Goal: Information Seeking & Learning: Learn about a topic

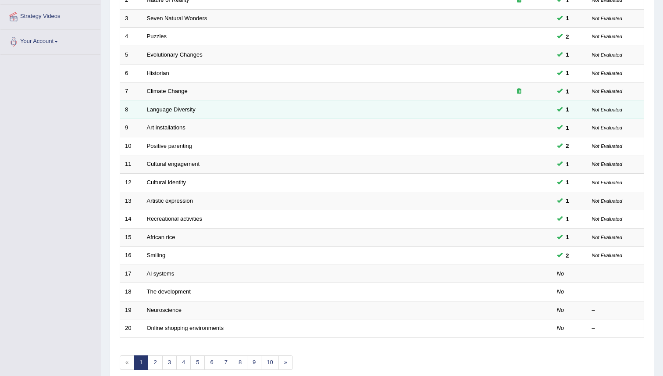
scroll to position [205, 0]
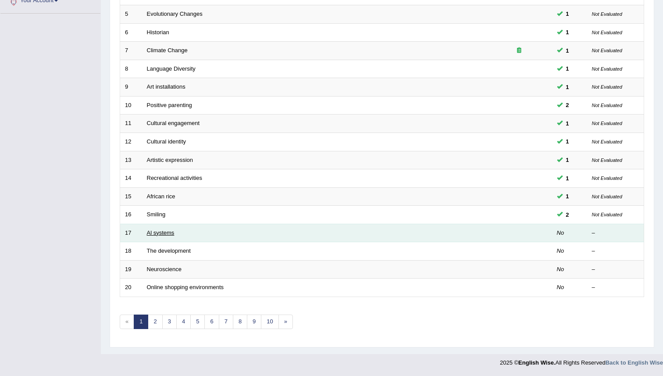
click at [160, 235] on link "Al systems" at bounding box center [161, 232] width 28 height 7
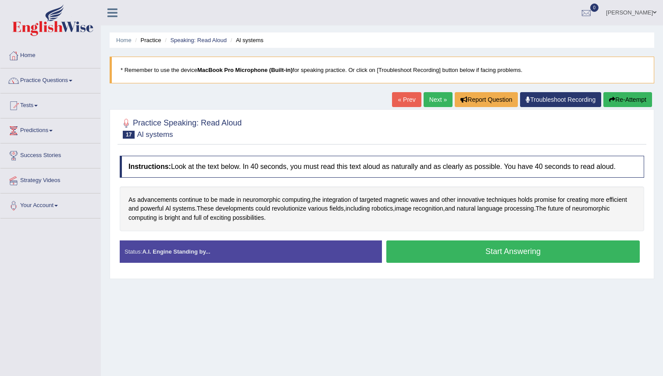
click at [423, 254] on button "Start Answering" at bounding box center [513, 251] width 254 height 22
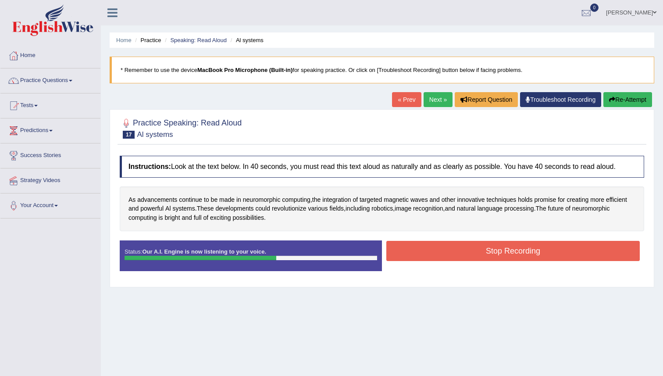
click at [450, 252] on button "Stop Recording" at bounding box center [513, 251] width 254 height 20
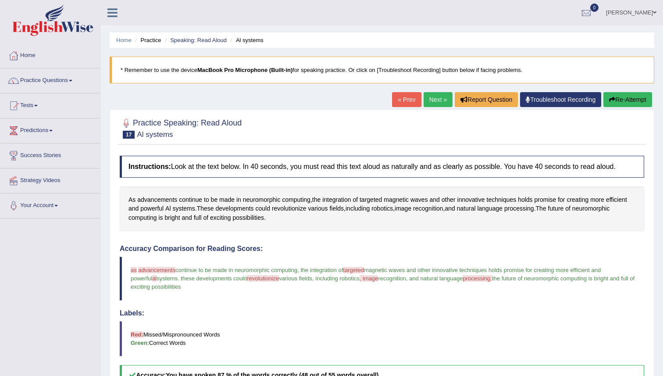
click at [429, 101] on link "Next »" at bounding box center [438, 99] width 29 height 15
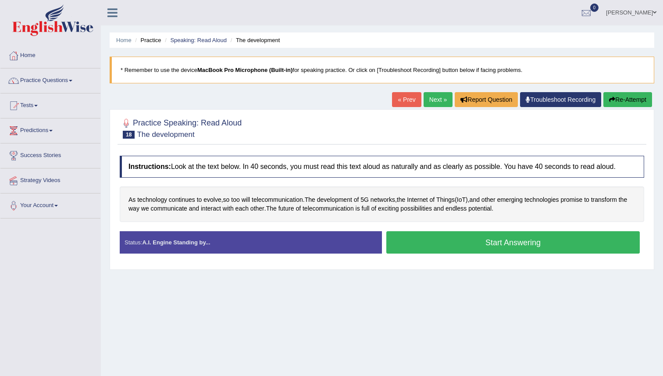
click at [412, 245] on button "Start Answering" at bounding box center [513, 242] width 254 height 22
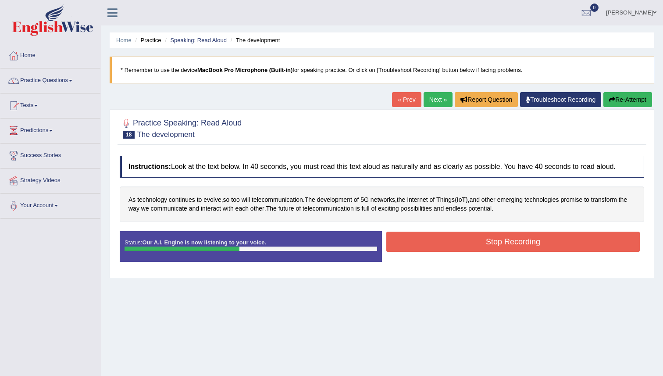
click at [447, 243] on button "Stop Recording" at bounding box center [513, 242] width 254 height 20
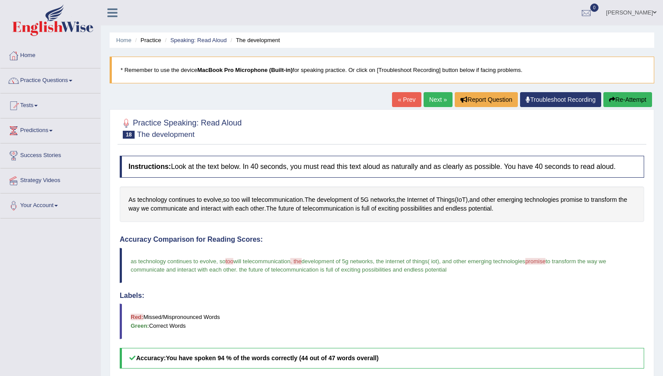
click at [433, 100] on link "Next »" at bounding box center [438, 99] width 29 height 15
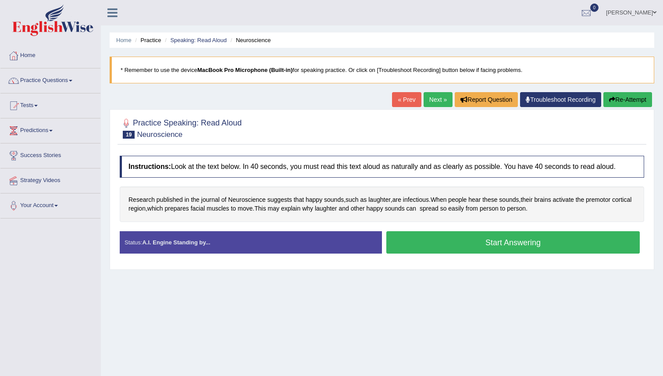
click at [411, 236] on button "Start Answering" at bounding box center [513, 242] width 254 height 22
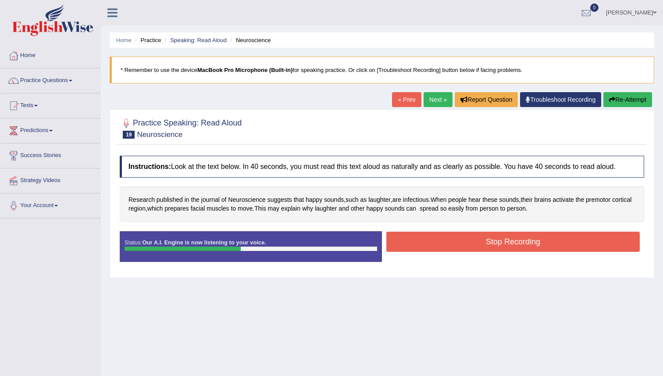
click at [436, 242] on button "Stop Recording" at bounding box center [513, 242] width 254 height 20
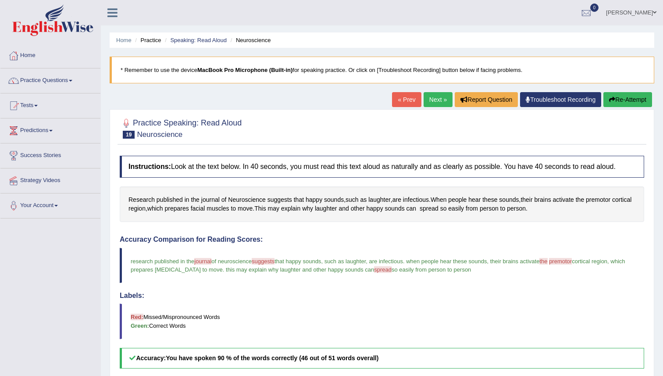
click at [430, 101] on link "Next »" at bounding box center [438, 99] width 29 height 15
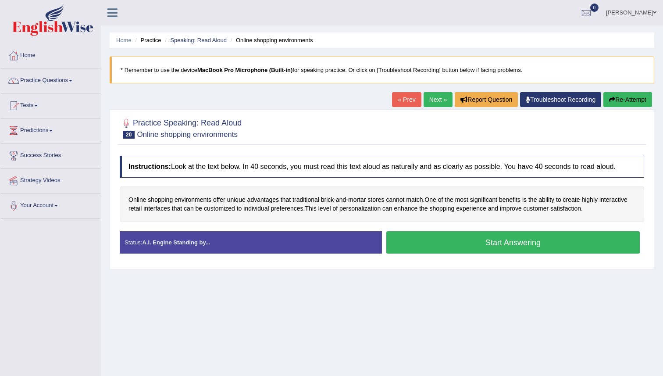
click at [472, 247] on button "Start Answering" at bounding box center [513, 242] width 254 height 22
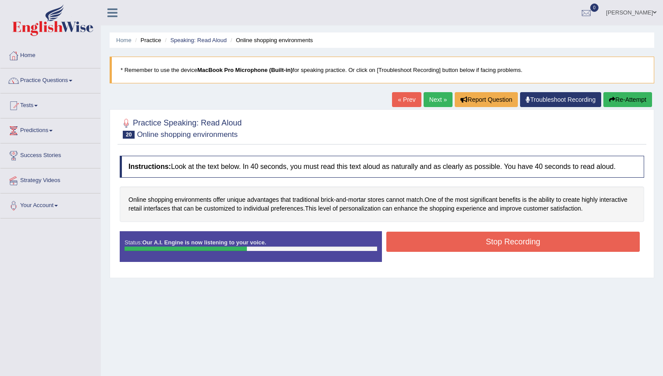
click at [472, 242] on button "Stop Recording" at bounding box center [513, 242] width 254 height 20
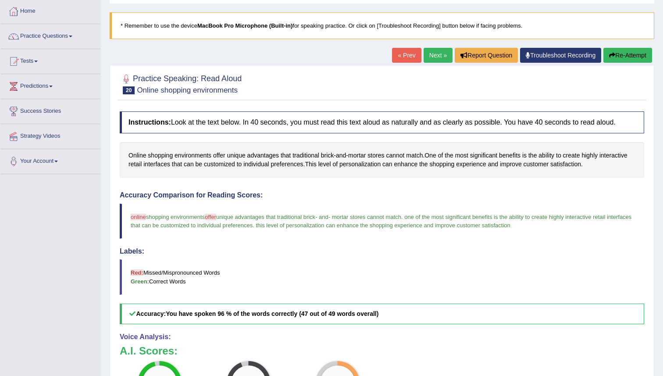
scroll to position [32, 0]
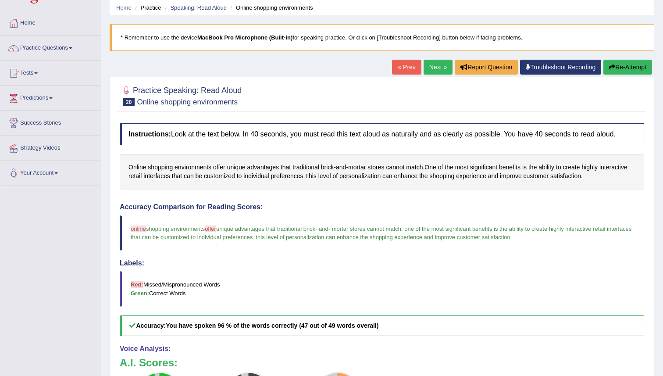
click at [431, 66] on link "Next »" at bounding box center [438, 67] width 29 height 15
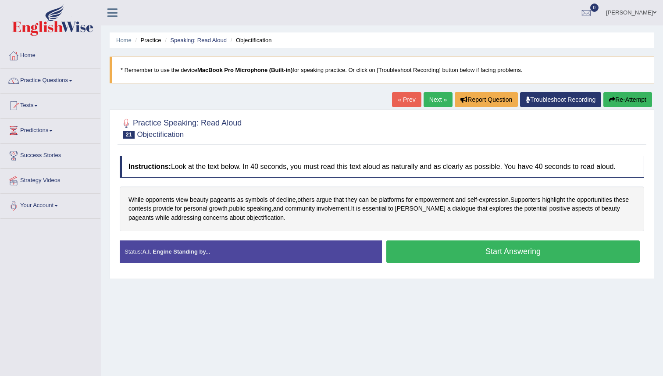
click at [455, 261] on button "Start Answering" at bounding box center [513, 251] width 254 height 22
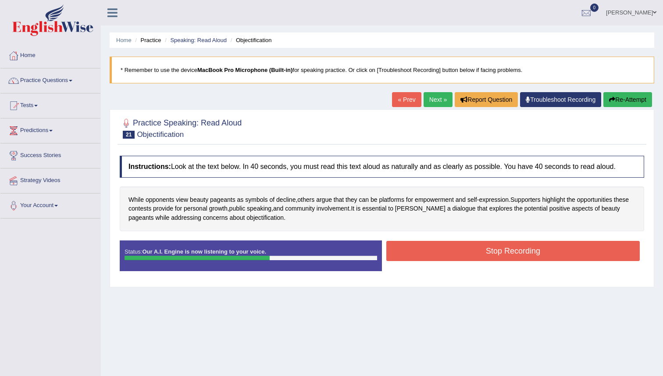
click at [466, 245] on button "Stop Recording" at bounding box center [513, 251] width 254 height 20
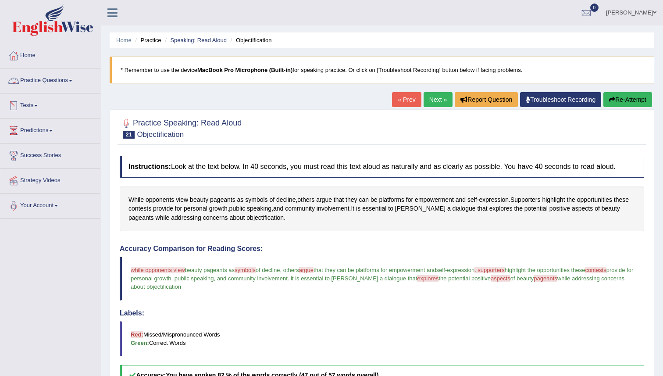
click at [57, 79] on link "Practice Questions" at bounding box center [50, 79] width 100 height 22
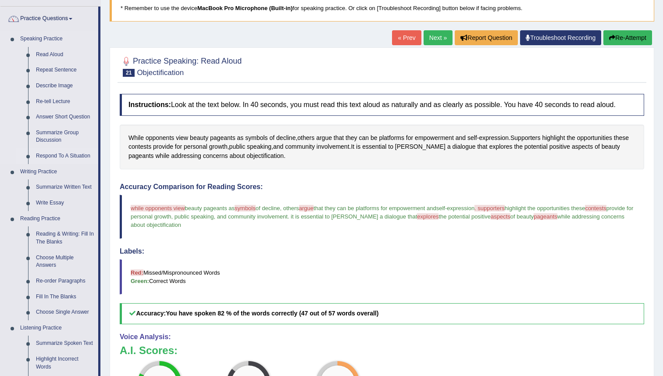
scroll to position [63, 0]
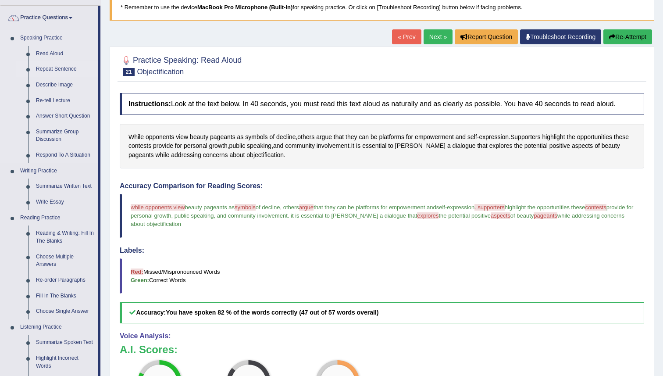
click at [47, 66] on link "Repeat Sentence" at bounding box center [65, 69] width 66 height 16
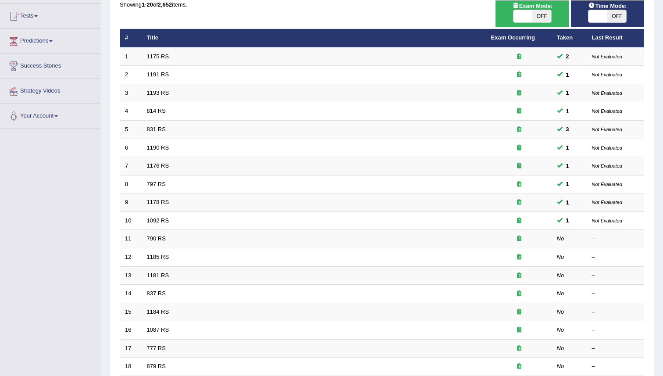
scroll to position [93, 0]
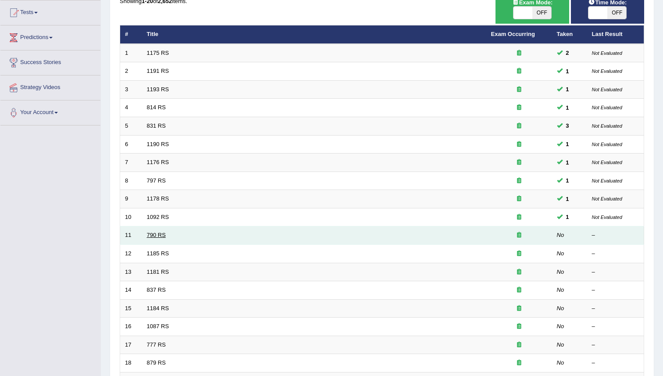
click at [163, 236] on link "790 RS" at bounding box center [156, 235] width 19 height 7
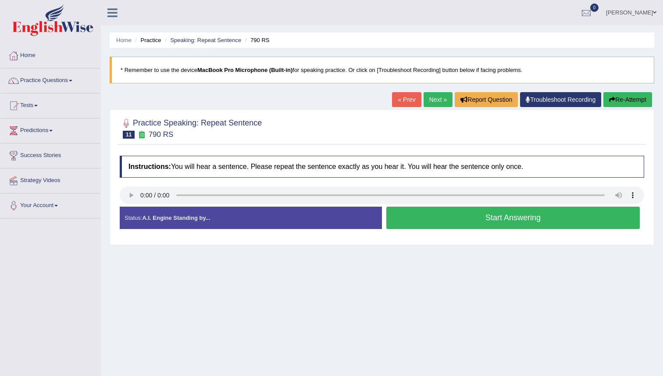
click at [428, 219] on button "Start Answering" at bounding box center [513, 218] width 254 height 22
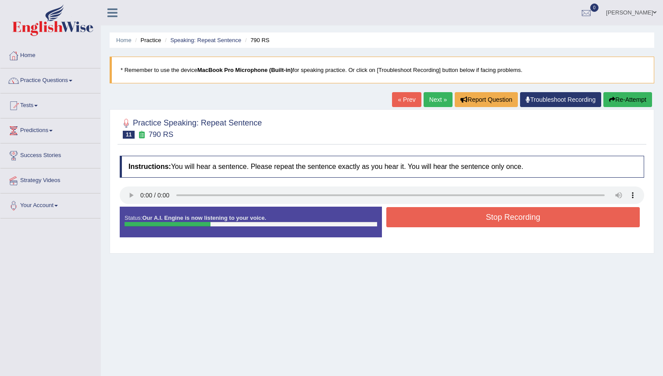
click at [475, 219] on button "Stop Recording" at bounding box center [513, 217] width 254 height 20
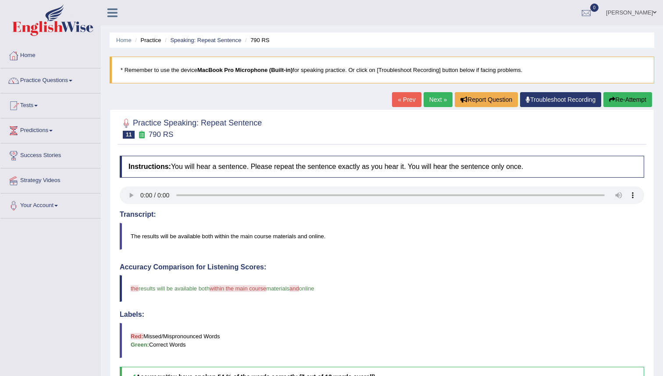
click at [429, 96] on link "Next »" at bounding box center [438, 99] width 29 height 15
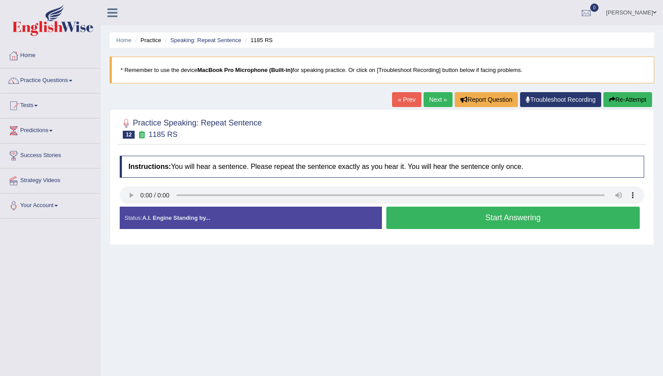
click at [432, 216] on button "Start Answering" at bounding box center [513, 218] width 254 height 22
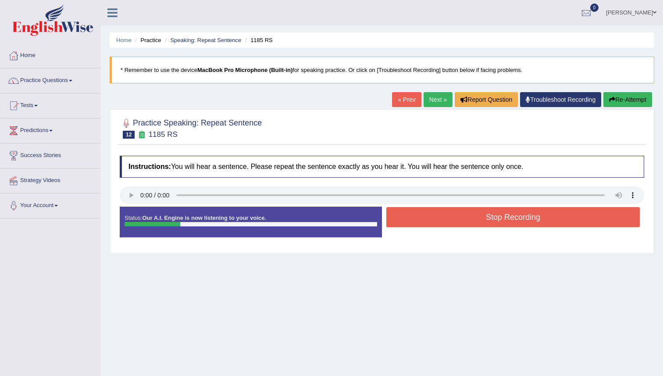
click at [439, 218] on button "Stop Recording" at bounding box center [513, 217] width 254 height 20
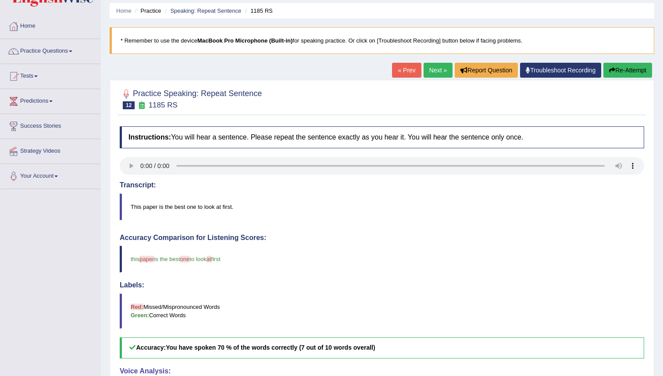
scroll to position [10, 0]
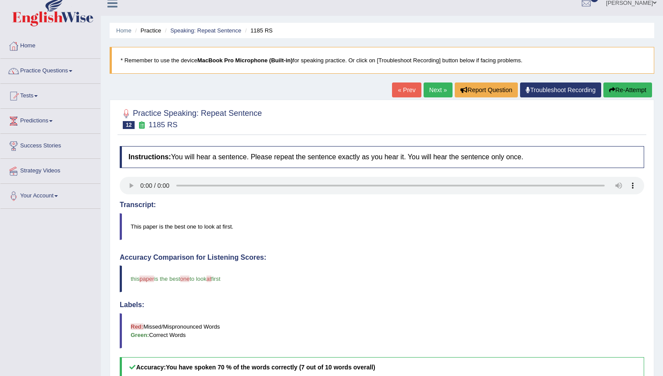
click at [424, 84] on link "Next »" at bounding box center [438, 89] width 29 height 15
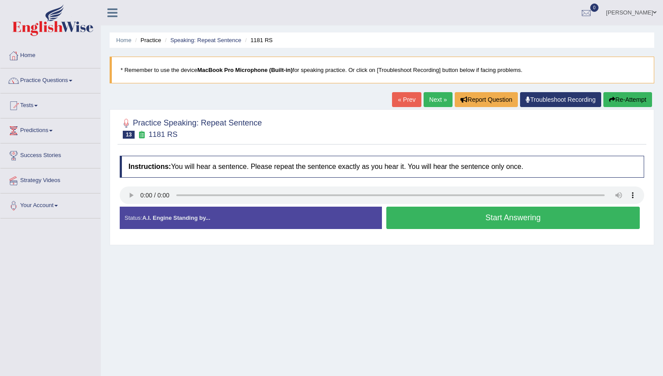
click at [410, 219] on button "Start Answering" at bounding box center [513, 218] width 254 height 22
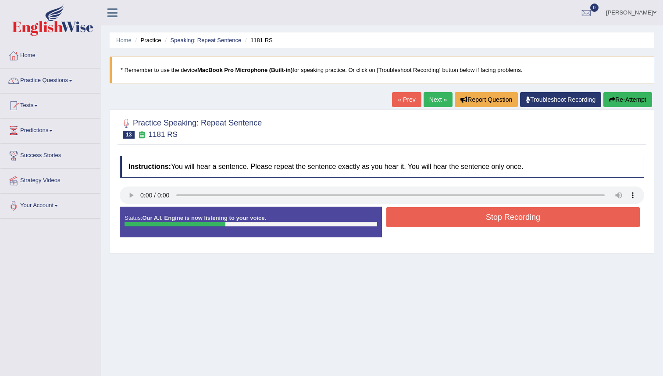
click at [422, 219] on button "Stop Recording" at bounding box center [513, 217] width 254 height 20
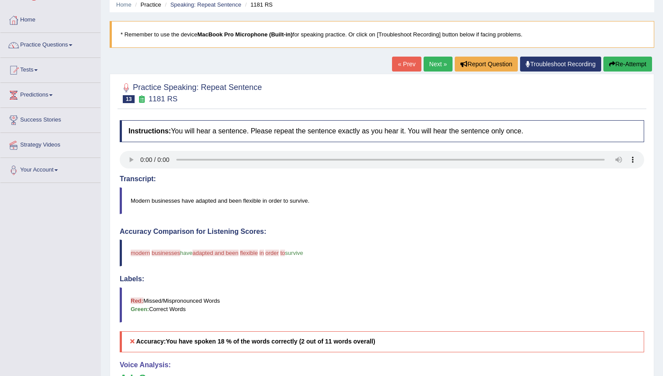
scroll to position [26, 0]
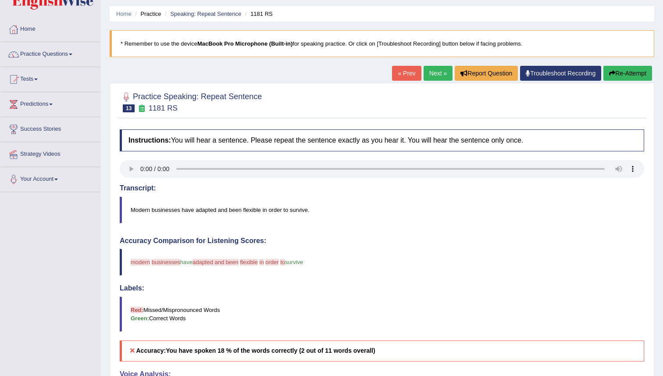
click at [624, 70] on button "Re-Attempt" at bounding box center [628, 73] width 49 height 15
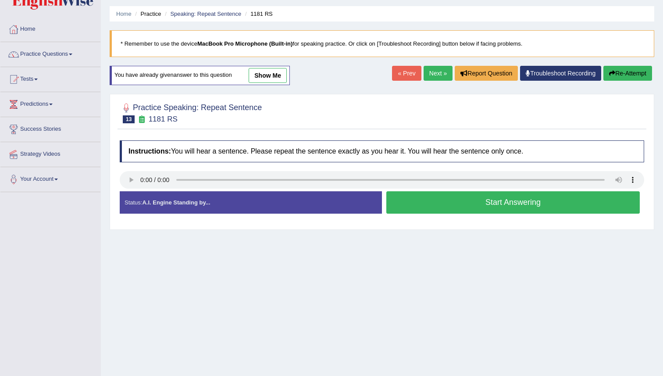
click at [494, 202] on button "Start Answering" at bounding box center [513, 202] width 254 height 22
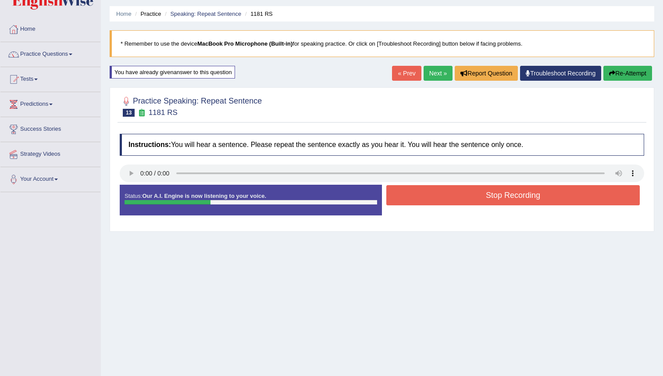
click at [494, 198] on button "Stop Recording" at bounding box center [513, 195] width 254 height 20
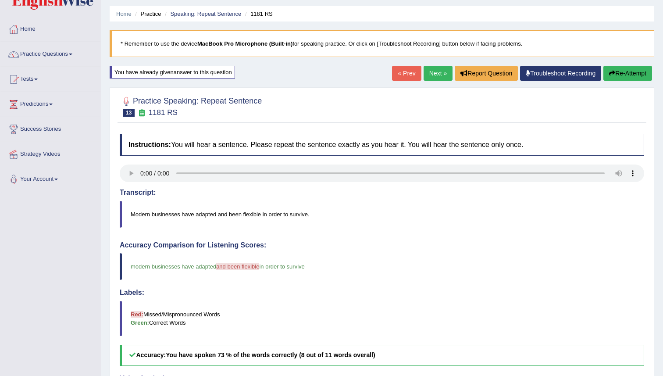
click at [431, 73] on link "Next »" at bounding box center [438, 73] width 29 height 15
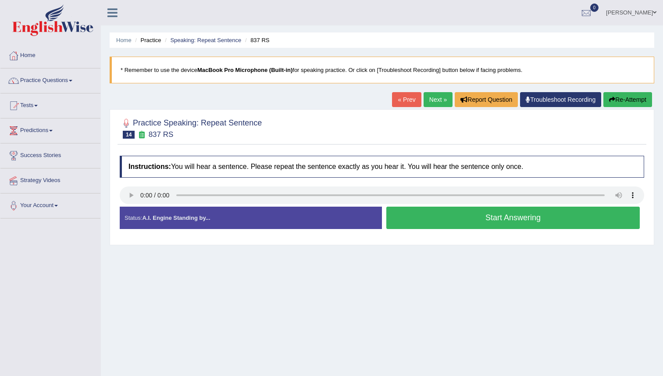
click at [513, 222] on button "Start Answering" at bounding box center [513, 218] width 254 height 22
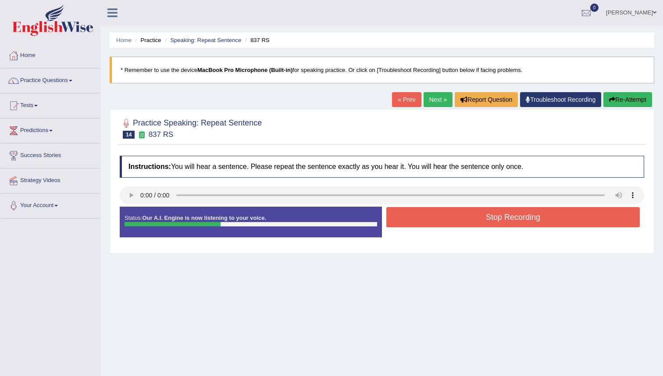
click at [512, 215] on button "Stop Recording" at bounding box center [513, 217] width 254 height 20
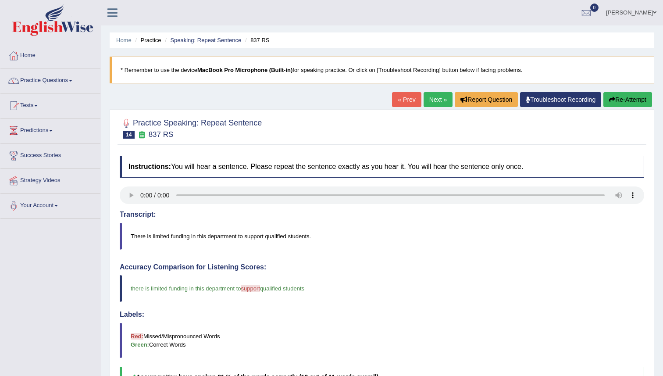
click at [430, 97] on link "Next »" at bounding box center [438, 99] width 29 height 15
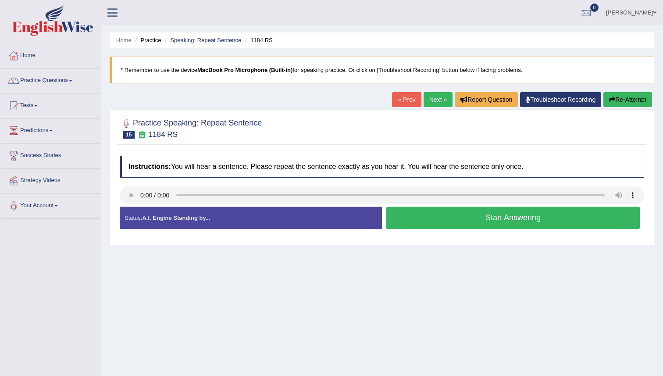
click at [430, 222] on button "Start Answering" at bounding box center [513, 218] width 254 height 22
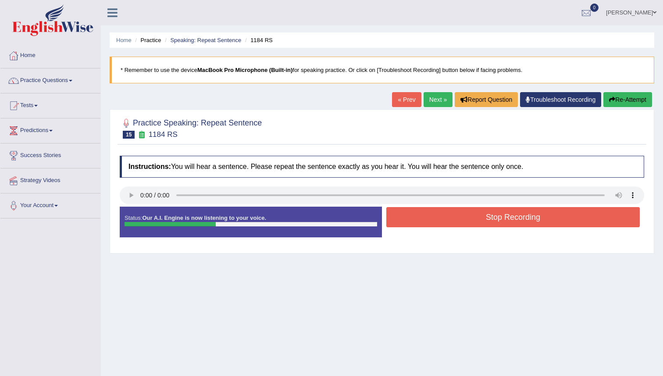
click at [450, 213] on button "Stop Recording" at bounding box center [513, 217] width 254 height 20
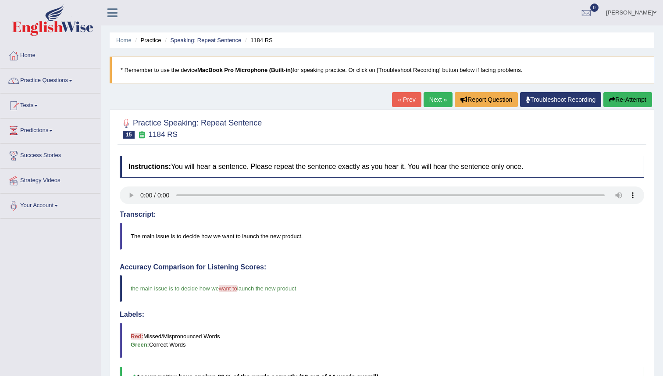
click at [424, 107] on link "Next »" at bounding box center [438, 99] width 29 height 15
click at [424, 105] on link "Next »" at bounding box center [438, 99] width 29 height 15
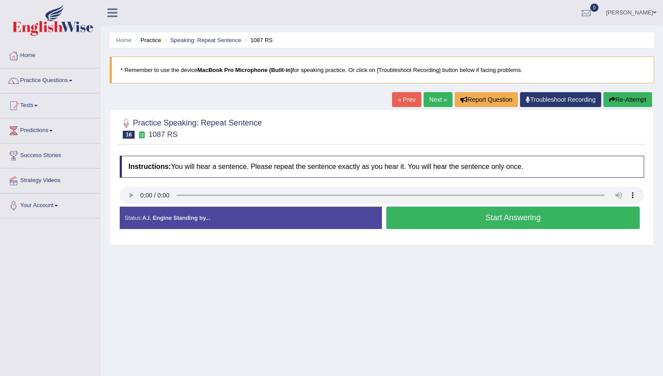
click at [432, 217] on button "Start Answering" at bounding box center [513, 218] width 254 height 22
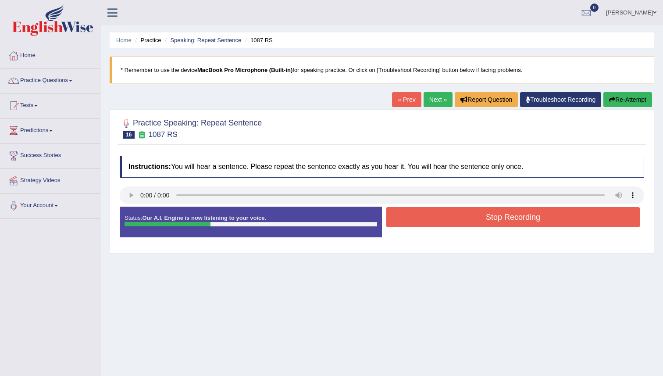
click at [456, 215] on button "Stop Recording" at bounding box center [513, 217] width 254 height 20
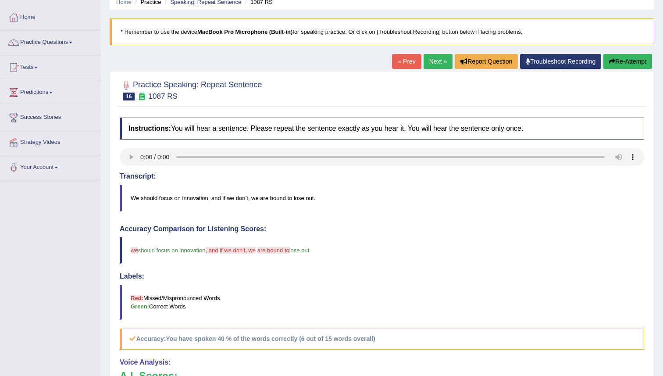
scroll to position [11, 0]
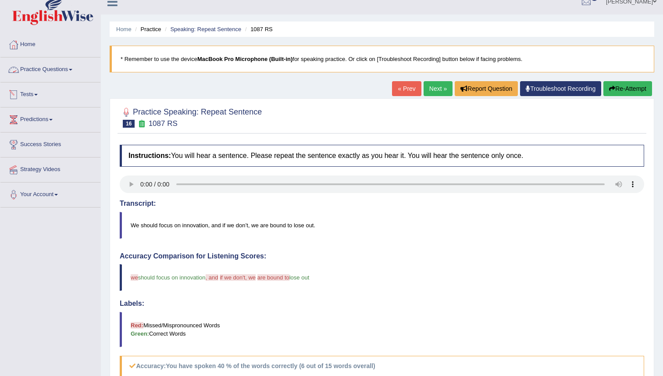
click at [46, 68] on link "Practice Questions" at bounding box center [50, 68] width 100 height 22
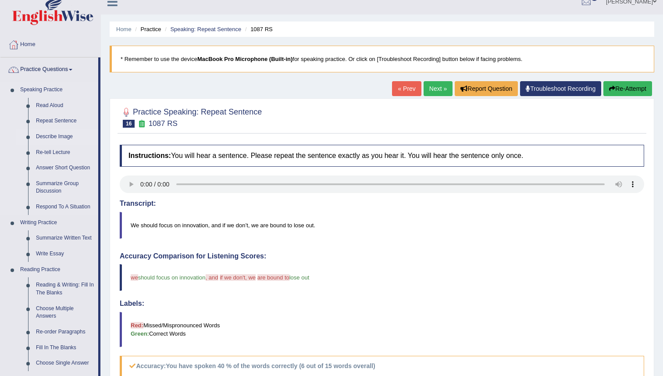
click at [64, 138] on link "Describe Image" at bounding box center [65, 137] width 66 height 16
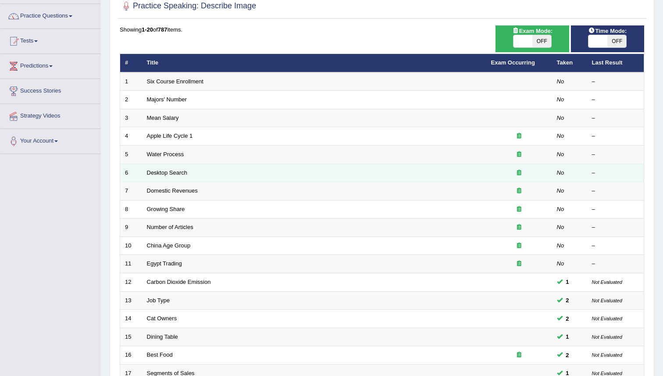
scroll to position [63, 0]
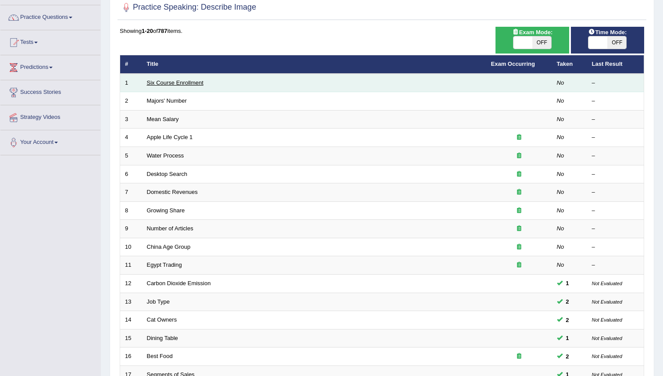
click at [193, 80] on link "Six Course Enrollment" at bounding box center [175, 82] width 57 height 7
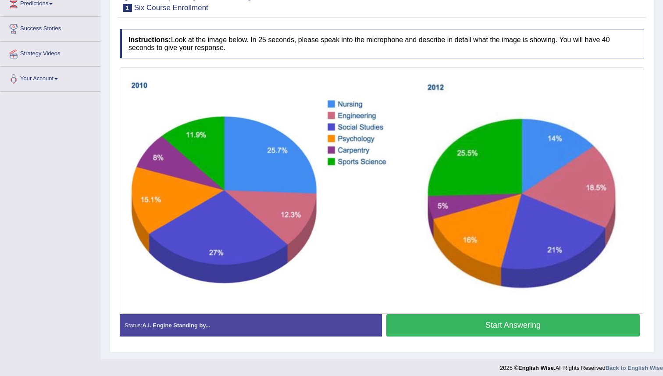
scroll to position [132, 0]
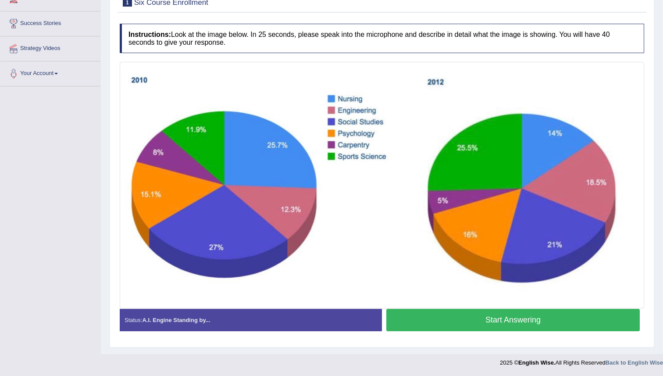
click at [450, 320] on button "Start Answering" at bounding box center [513, 320] width 254 height 22
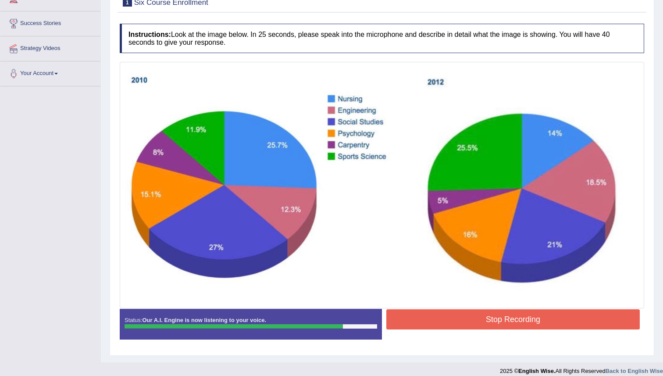
click at [476, 320] on button "Stop Recording" at bounding box center [513, 319] width 254 height 20
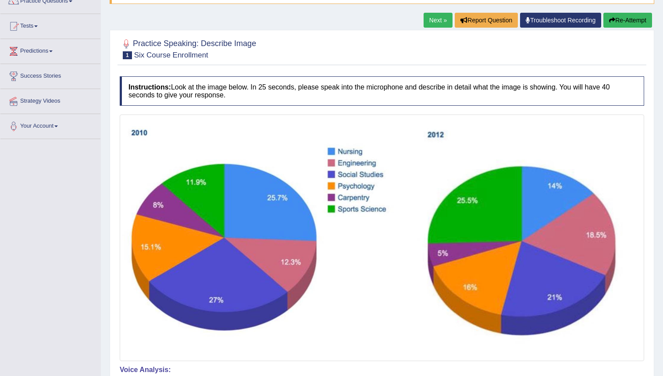
scroll to position [0, 0]
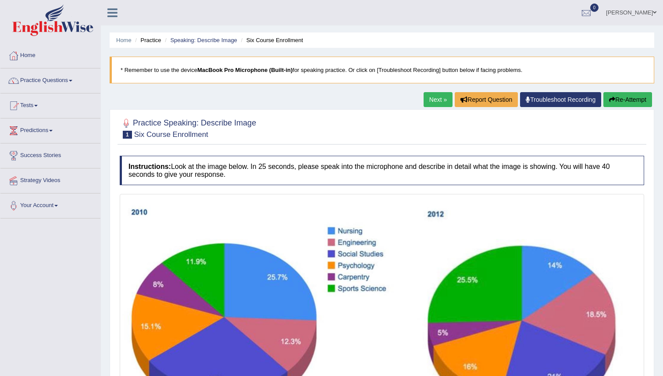
click at [433, 97] on link "Next »" at bounding box center [438, 99] width 29 height 15
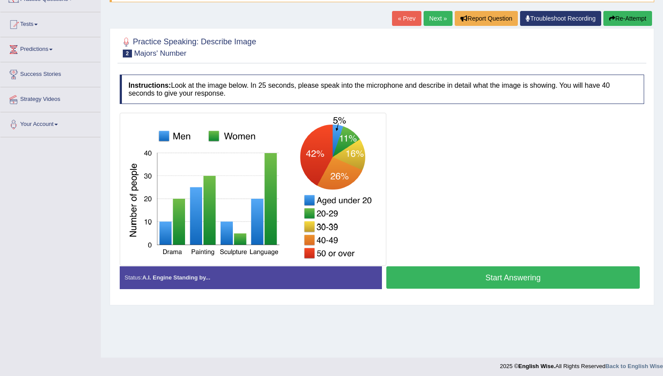
scroll to position [85, 0]
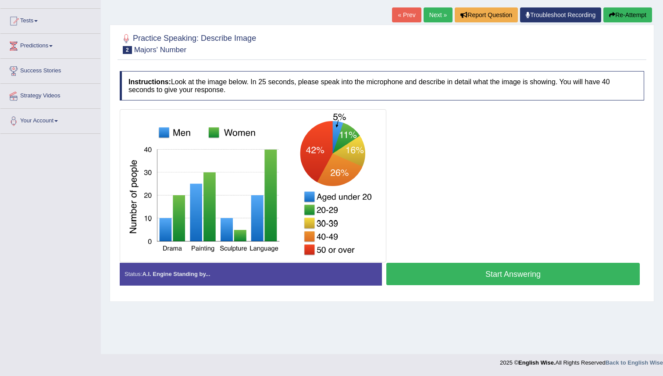
click at [467, 270] on button "Start Answering" at bounding box center [513, 274] width 254 height 22
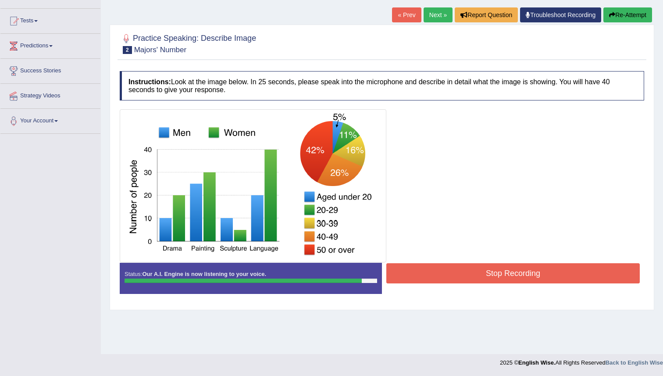
click at [476, 272] on button "Stop Recording" at bounding box center [513, 273] width 254 height 20
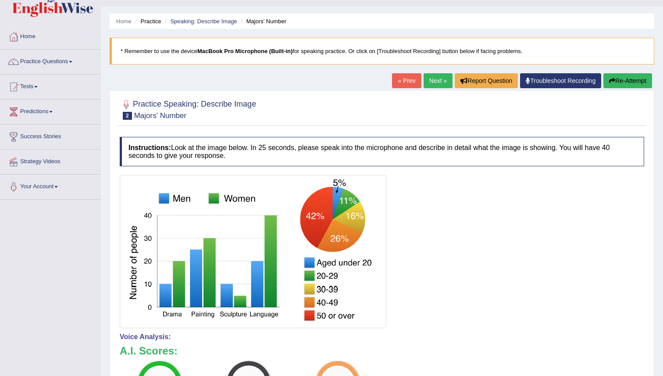
scroll to position [0, 0]
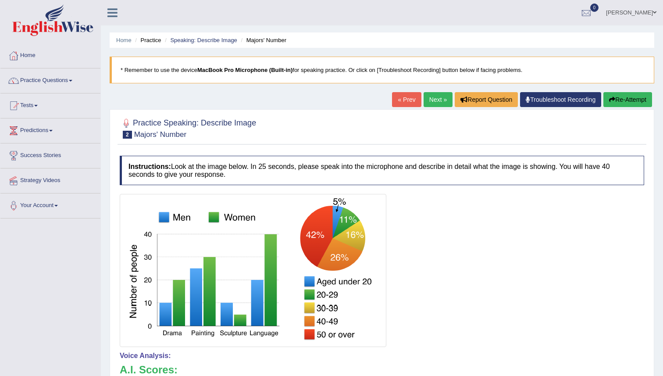
click at [431, 96] on link "Next »" at bounding box center [438, 99] width 29 height 15
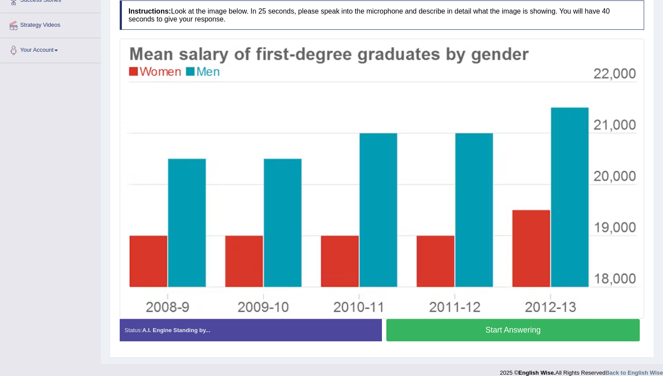
scroll to position [165, 0]
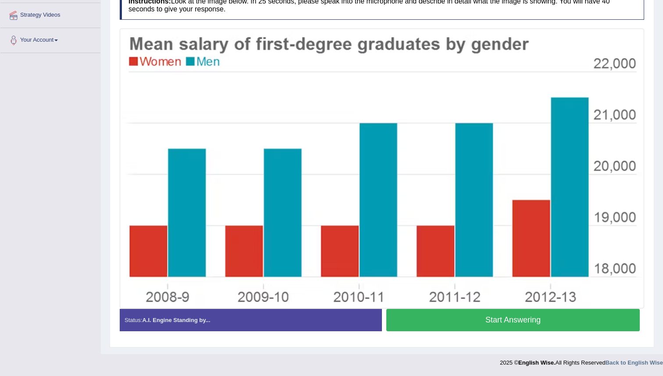
click at [493, 316] on button "Start Answering" at bounding box center [513, 320] width 254 height 22
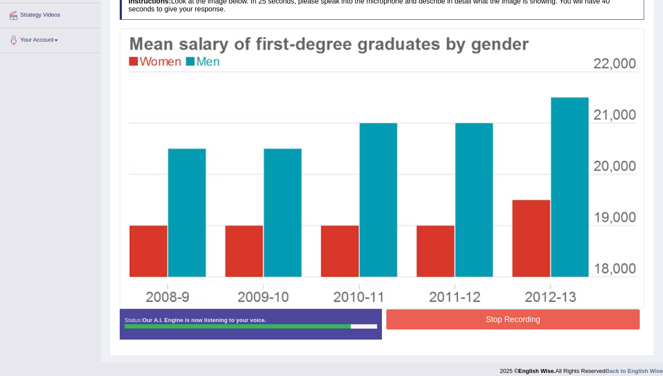
click at [479, 317] on button "Stop Recording" at bounding box center [513, 319] width 254 height 20
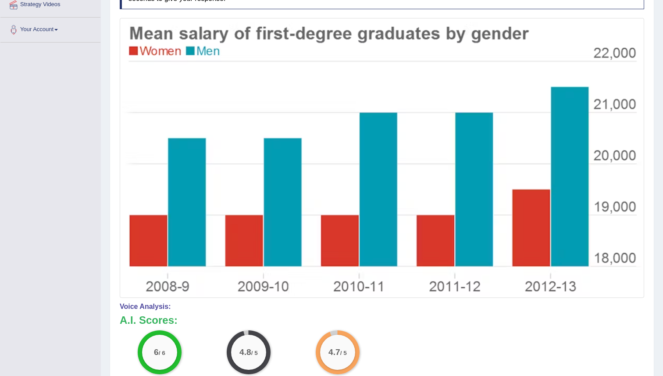
scroll to position [0, 0]
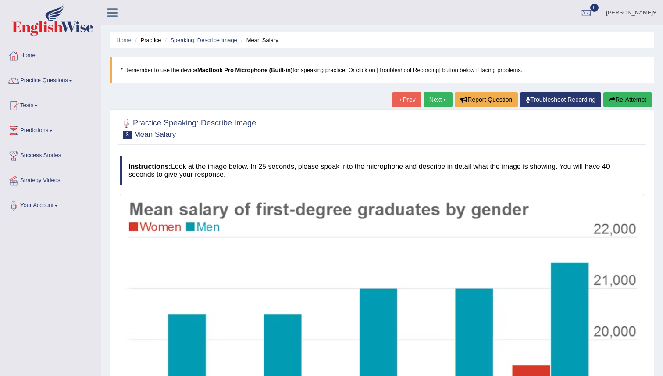
click at [620, 101] on button "Re-Attempt" at bounding box center [628, 99] width 49 height 15
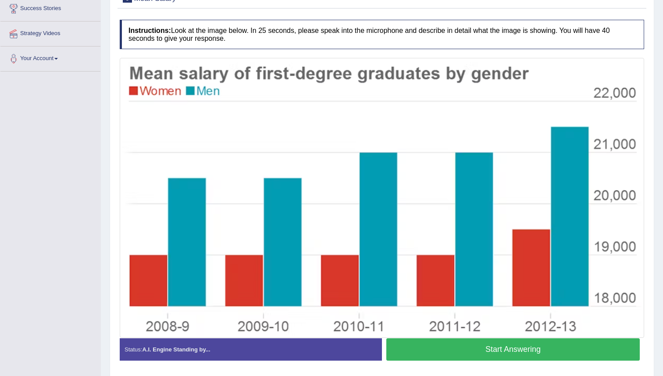
scroll to position [175, 0]
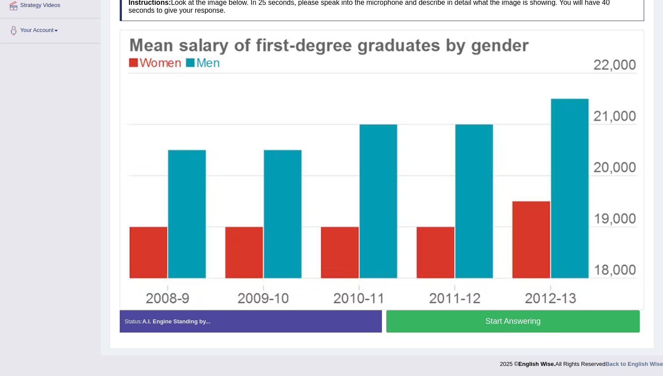
click at [453, 314] on button "Start Answering" at bounding box center [513, 321] width 254 height 22
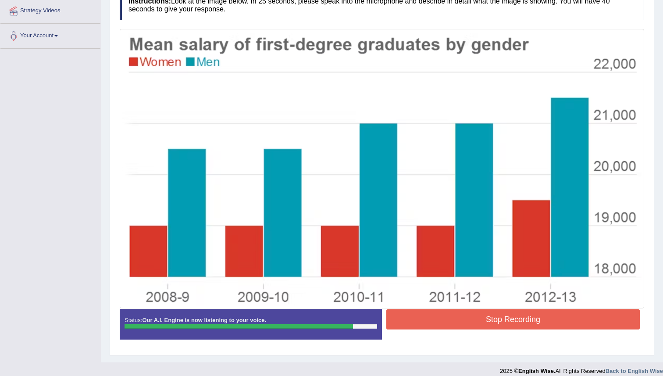
click at [494, 321] on button "Stop Recording" at bounding box center [513, 319] width 254 height 20
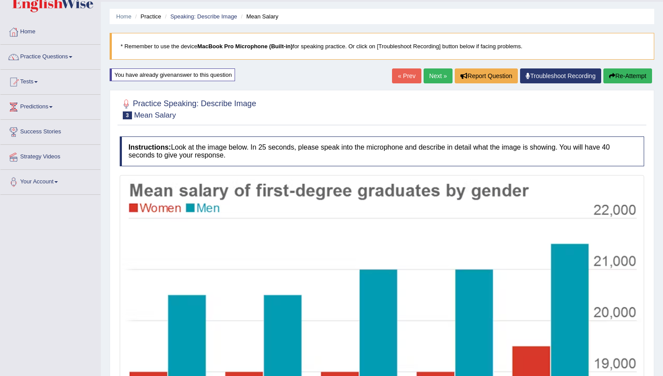
scroll to position [0, 0]
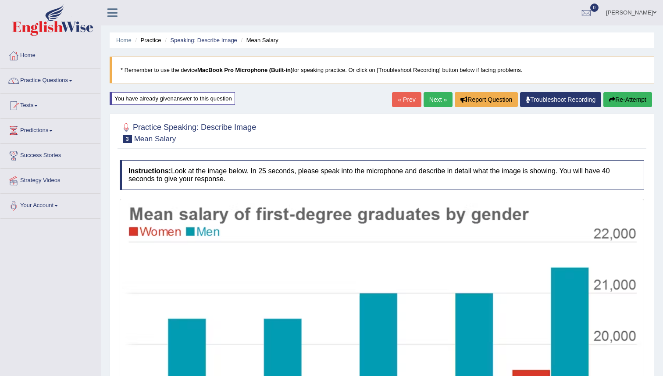
click at [424, 98] on link "Next »" at bounding box center [438, 99] width 29 height 15
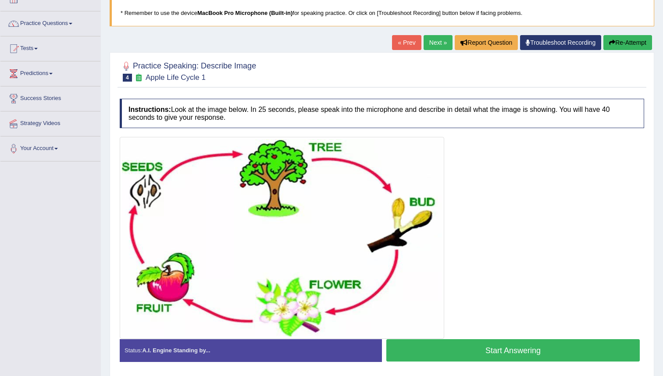
scroll to position [88, 0]
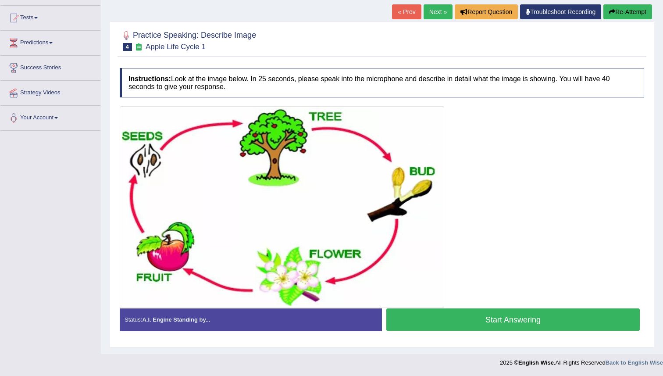
click at [479, 319] on button "Start Answering" at bounding box center [513, 319] width 254 height 22
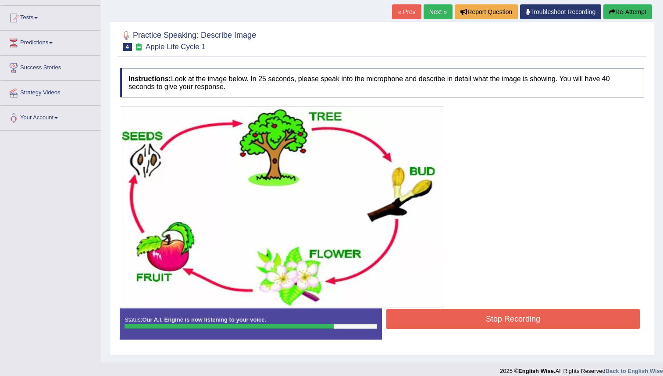
click at [457, 324] on button "Stop Recording" at bounding box center [513, 319] width 254 height 20
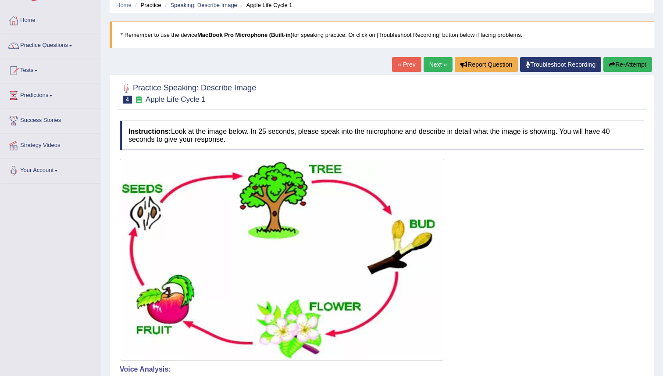
scroll to position [0, 0]
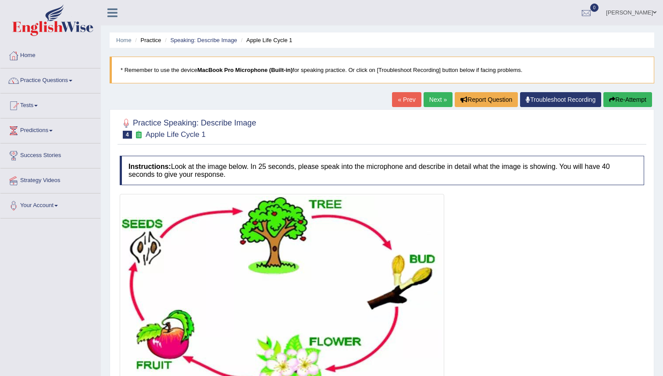
click at [431, 94] on link "Next »" at bounding box center [438, 99] width 29 height 15
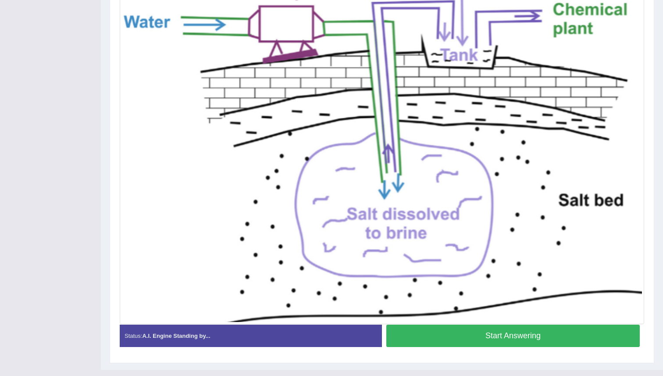
scroll to position [228, 0]
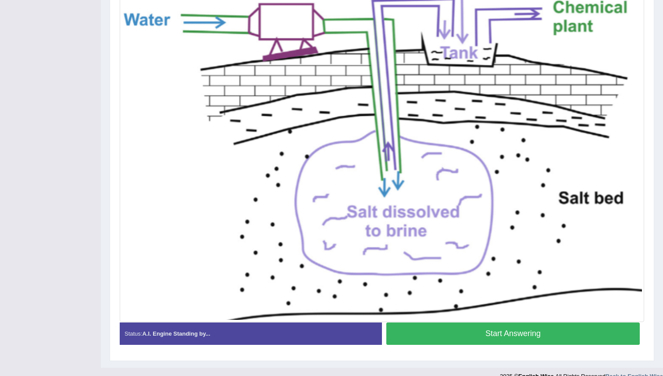
click at [477, 329] on button "Start Answering" at bounding box center [513, 333] width 254 height 22
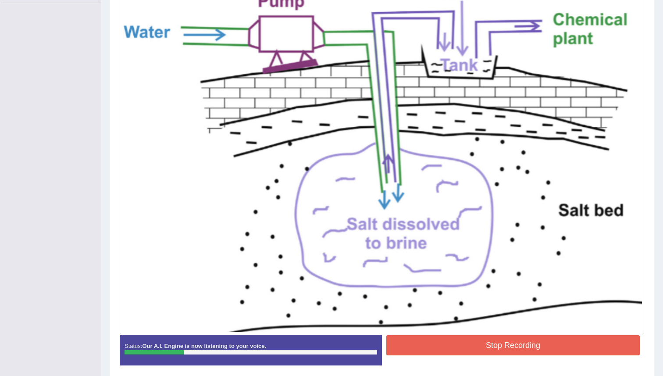
scroll to position [220, 0]
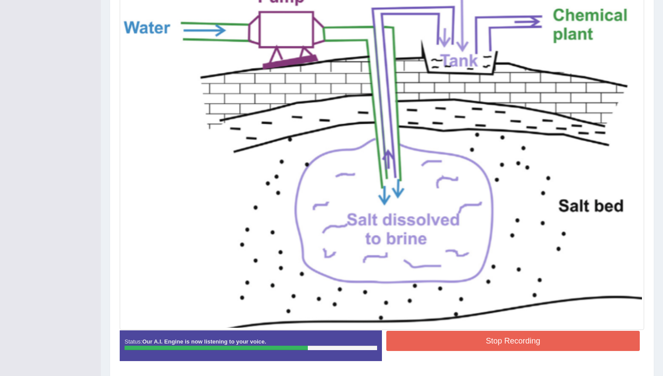
click at [495, 341] on button "Stop Recording" at bounding box center [513, 341] width 254 height 20
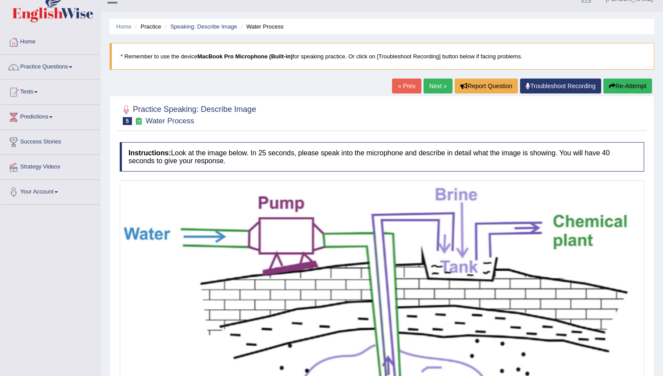
scroll to position [0, 0]
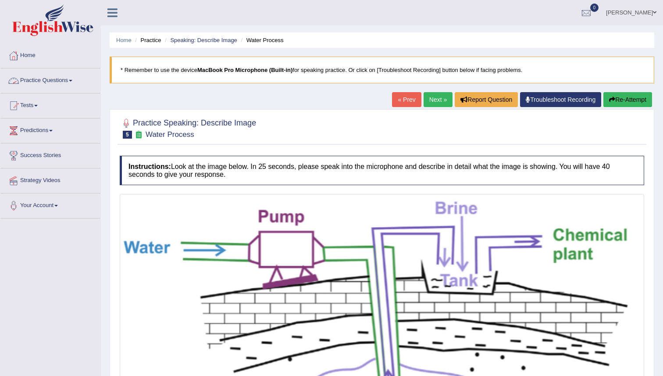
click at [67, 79] on link "Practice Questions" at bounding box center [50, 79] width 100 height 22
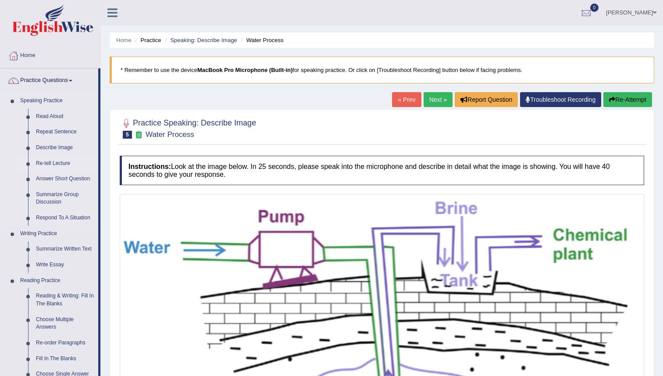
click at [56, 161] on link "Re-tell Lecture" at bounding box center [65, 164] width 66 height 16
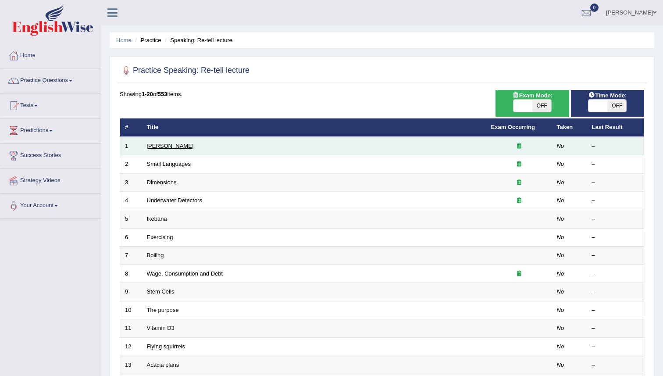
click at [168, 145] on link "[PERSON_NAME]" at bounding box center [170, 146] width 47 height 7
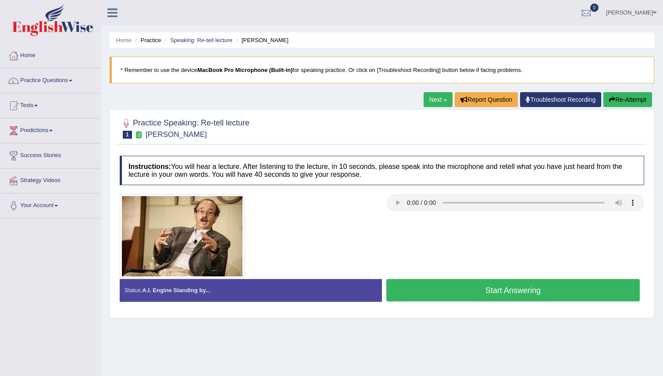
click at [463, 288] on button "Start Answering" at bounding box center [513, 290] width 254 height 22
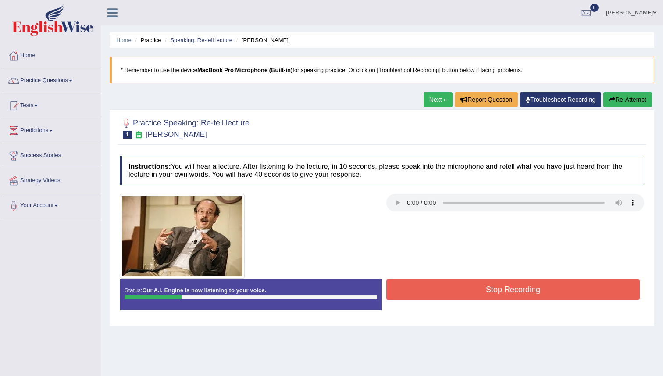
click at [447, 293] on button "Stop Recording" at bounding box center [513, 289] width 254 height 20
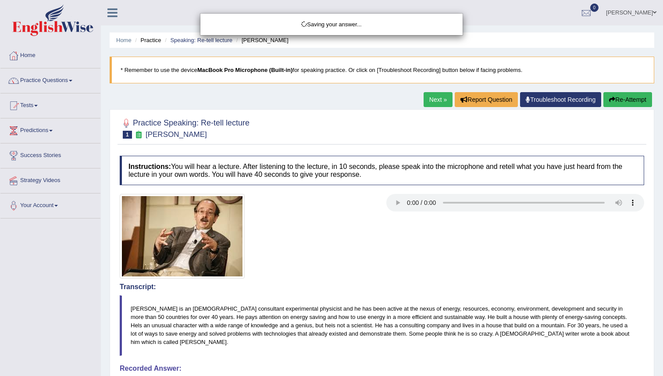
click at [396, 200] on div "Saving your answer..." at bounding box center [331, 188] width 663 height 376
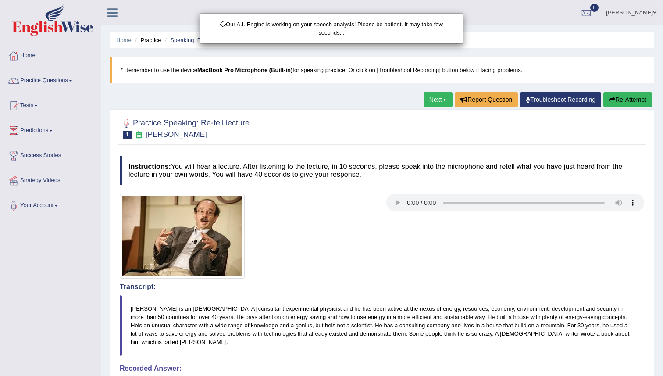
click at [619, 96] on div "Our A.I. Engine is working on your speech analysis! Please be patient. It may t…" at bounding box center [331, 188] width 663 height 376
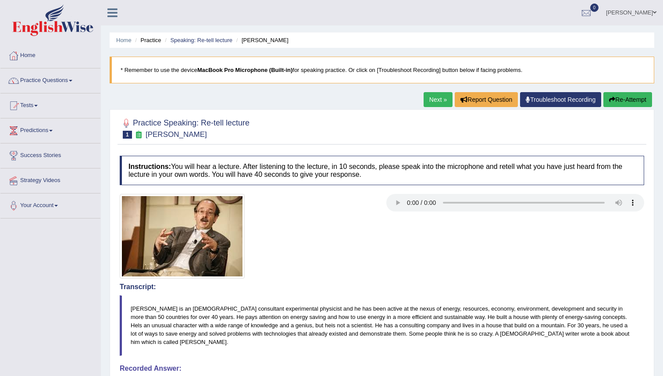
click at [619, 101] on button "Re-Attempt" at bounding box center [628, 99] width 49 height 15
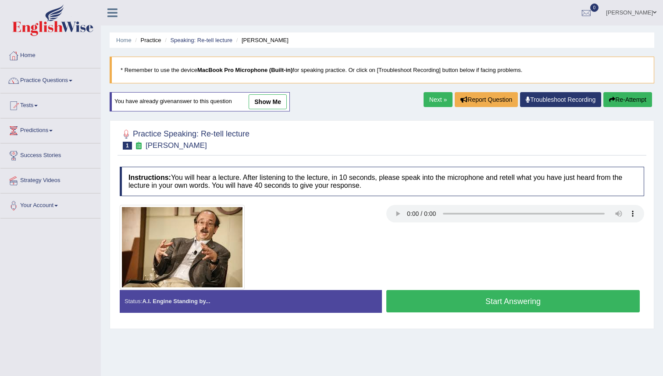
click at [513, 303] on button "Start Answering" at bounding box center [513, 301] width 254 height 22
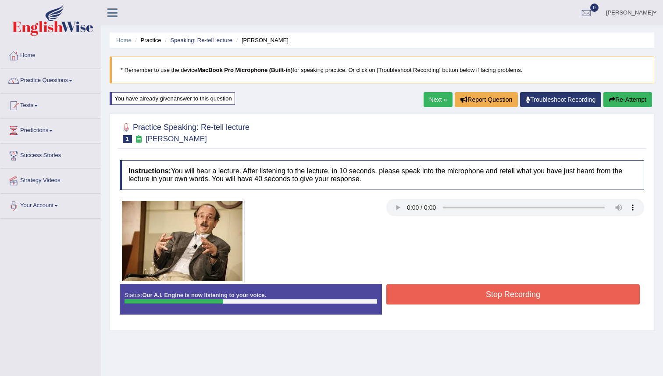
click at [511, 284] on div "Start Answering" at bounding box center [513, 284] width 262 height 0
click at [511, 290] on button "Stop Recording" at bounding box center [513, 294] width 254 height 20
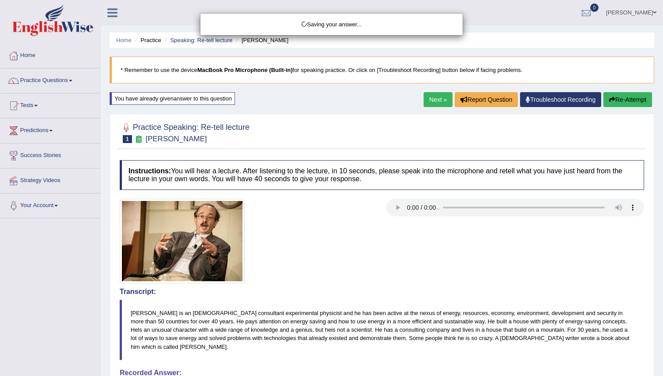
click at [620, 101] on div "Saving your answer..." at bounding box center [331, 188] width 663 height 376
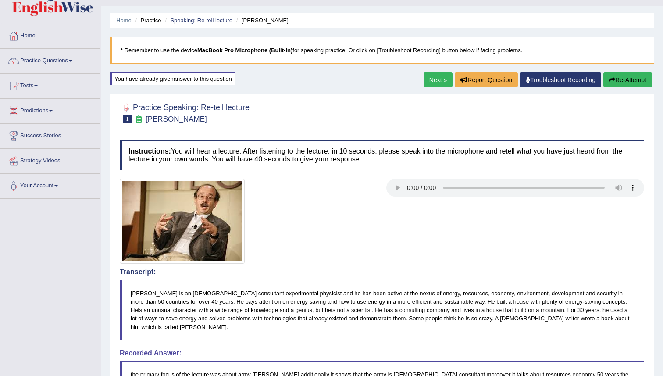
scroll to position [8, 0]
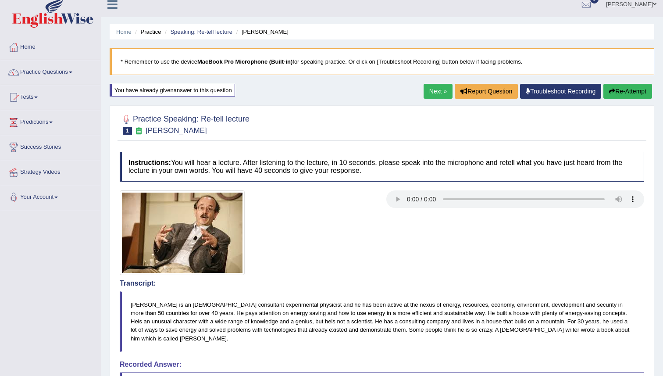
click at [628, 91] on button "Re-Attempt" at bounding box center [628, 91] width 49 height 15
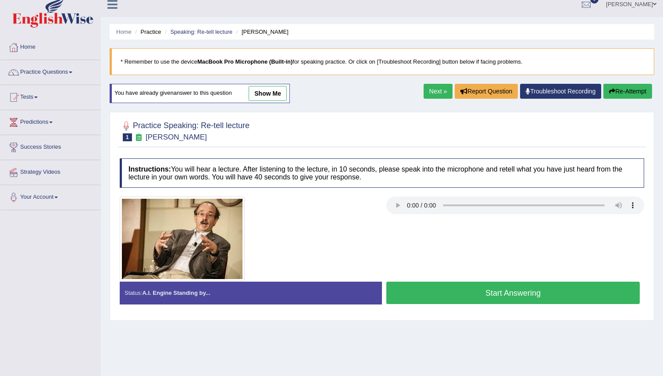
click at [424, 297] on button "Start Answering" at bounding box center [513, 293] width 254 height 22
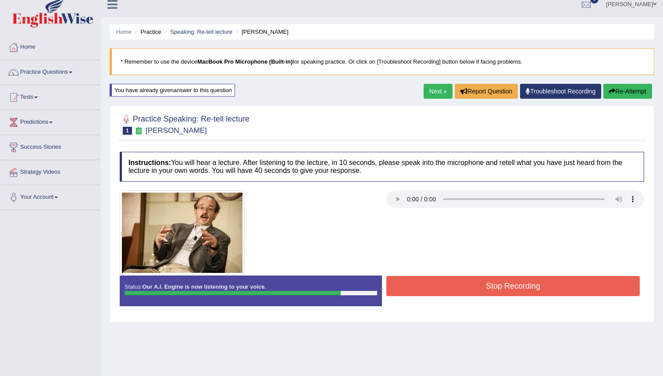
click at [416, 289] on button "Stop Recording" at bounding box center [513, 286] width 254 height 20
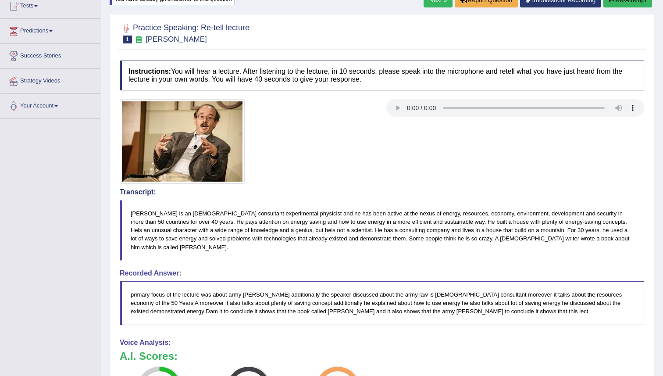
scroll to position [90, 0]
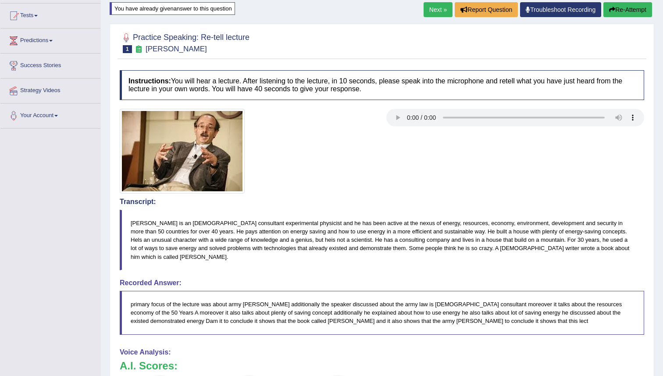
click at [614, 11] on button "Re-Attempt" at bounding box center [628, 9] width 49 height 15
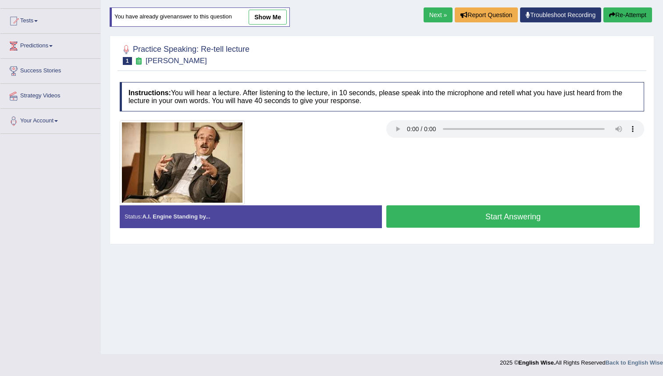
click at [434, 215] on button "Start Answering" at bounding box center [513, 216] width 254 height 22
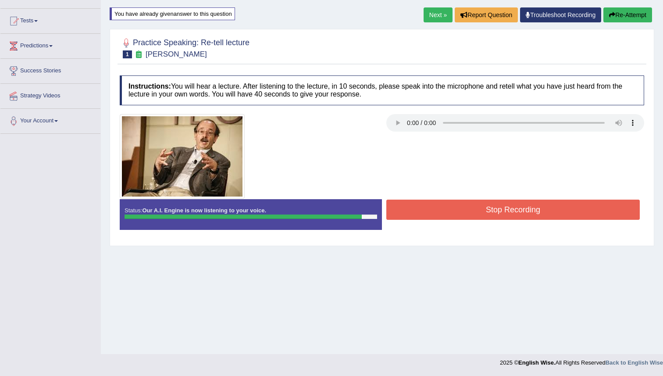
click at [461, 202] on button "Stop Recording" at bounding box center [513, 210] width 254 height 20
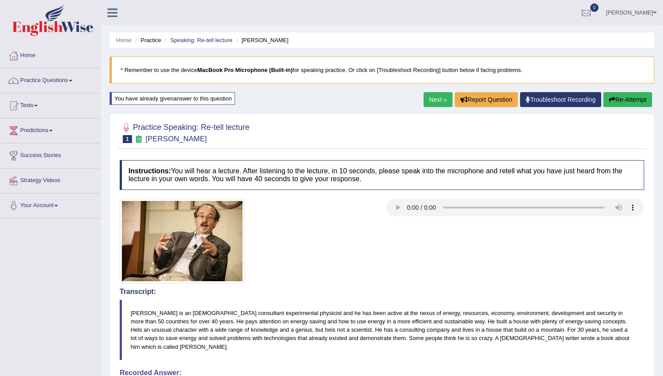
click at [434, 97] on link "Next »" at bounding box center [438, 99] width 29 height 15
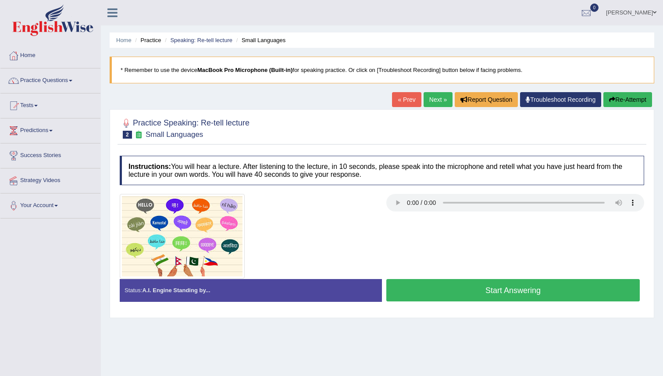
click at [418, 289] on button "Start Answering" at bounding box center [513, 290] width 254 height 22
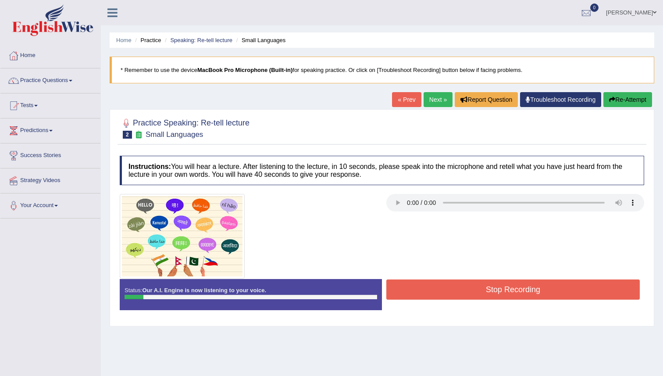
click at [418, 289] on button "Stop Recording" at bounding box center [513, 289] width 254 height 20
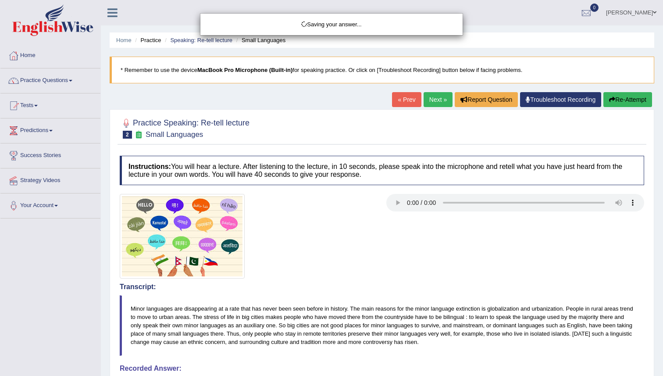
click at [638, 101] on div "Saving your answer..." at bounding box center [331, 188] width 663 height 376
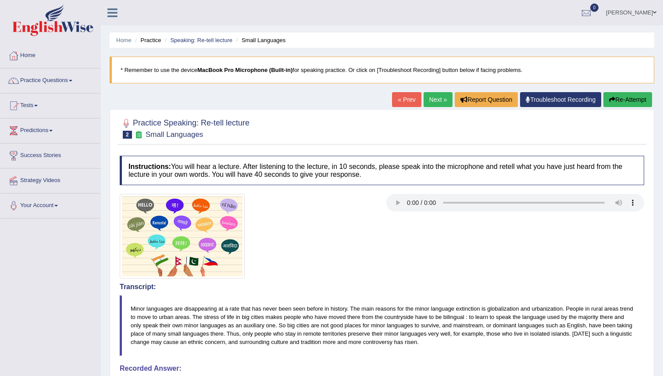
click at [613, 99] on button "Re-Attempt" at bounding box center [628, 99] width 49 height 15
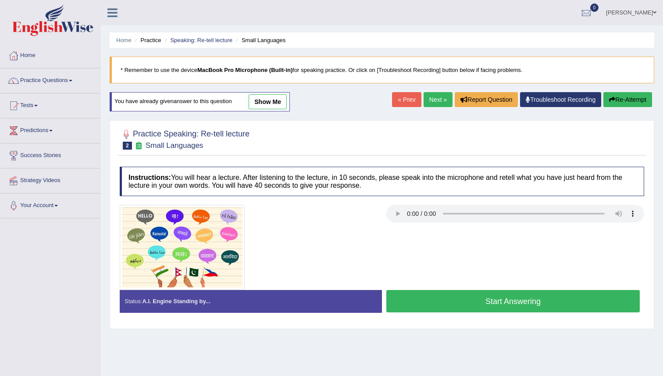
click at [434, 302] on button "Start Answering" at bounding box center [513, 301] width 254 height 22
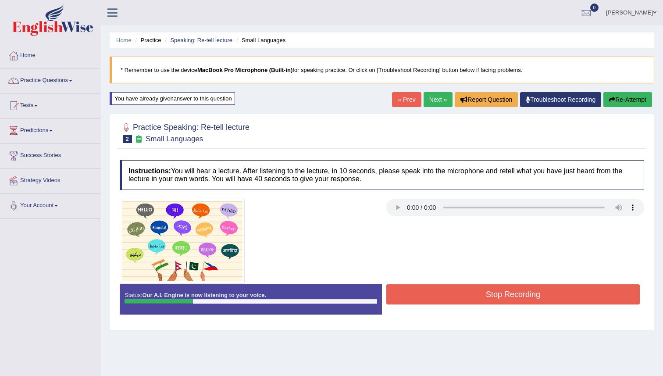
click at [436, 295] on button "Stop Recording" at bounding box center [513, 294] width 254 height 20
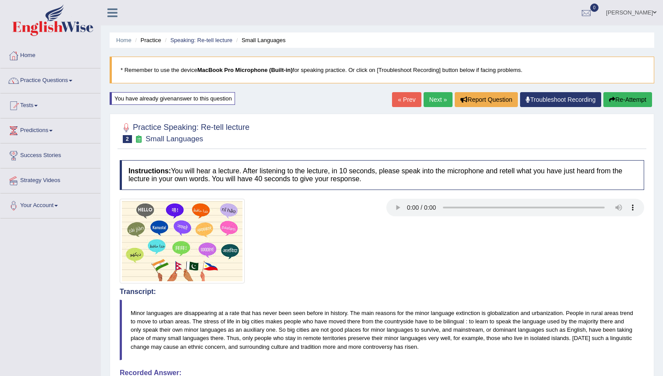
click at [606, 102] on button "Re-Attempt" at bounding box center [628, 99] width 49 height 15
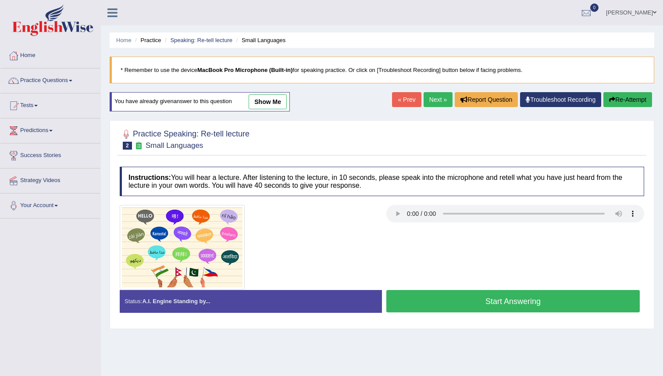
click at [453, 304] on button "Start Answering" at bounding box center [513, 301] width 254 height 22
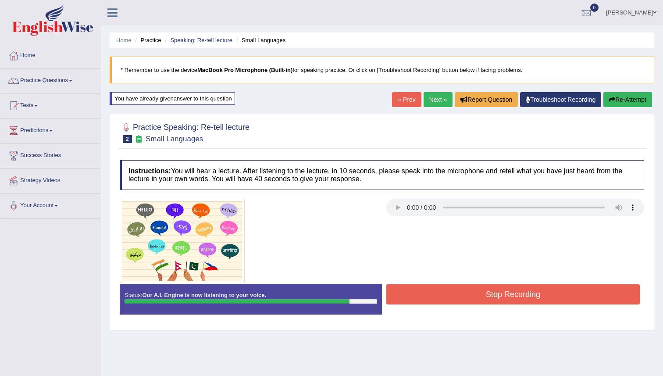
click at [454, 294] on button "Stop Recording" at bounding box center [513, 294] width 254 height 20
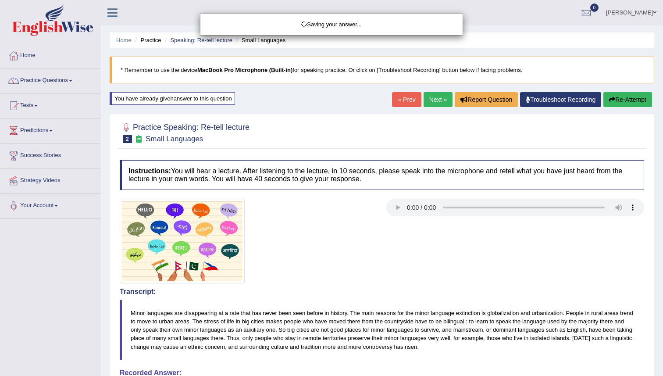
drag, startPoint x: 390, startPoint y: 364, endPoint x: 385, endPoint y: 347, distance: 17.4
click at [385, 347] on div "Saving your answer..." at bounding box center [331, 188] width 663 height 376
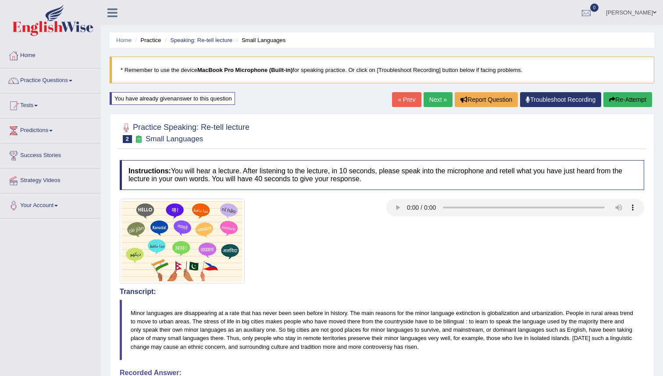
click at [430, 99] on link "Next »" at bounding box center [438, 99] width 29 height 15
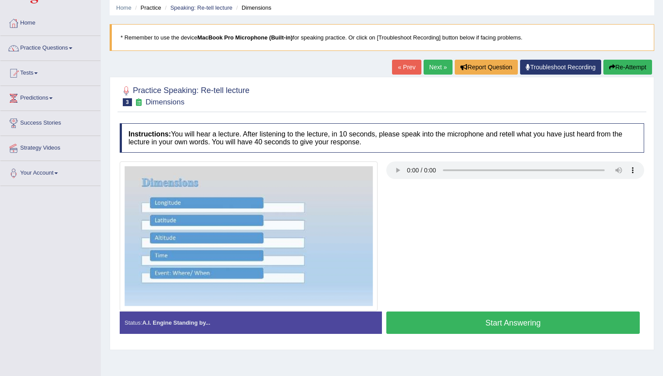
scroll to position [47, 0]
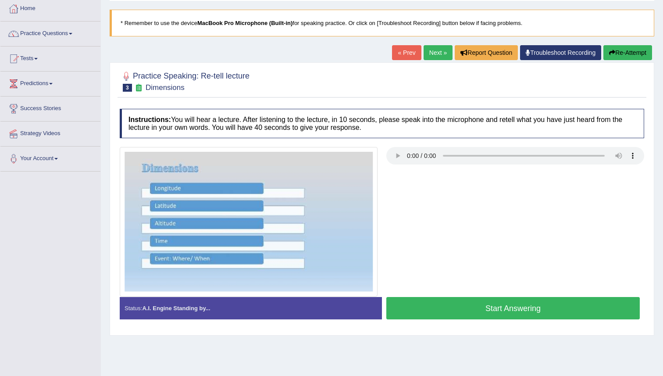
click at [422, 304] on button "Start Answering" at bounding box center [513, 308] width 254 height 22
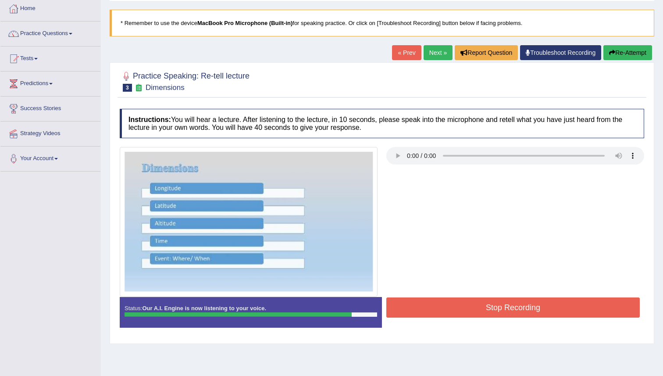
click at [422, 303] on button "Stop Recording" at bounding box center [513, 307] width 254 height 20
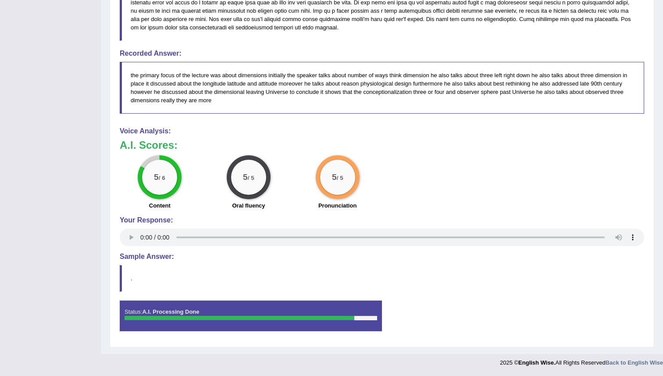
scroll to position [0, 0]
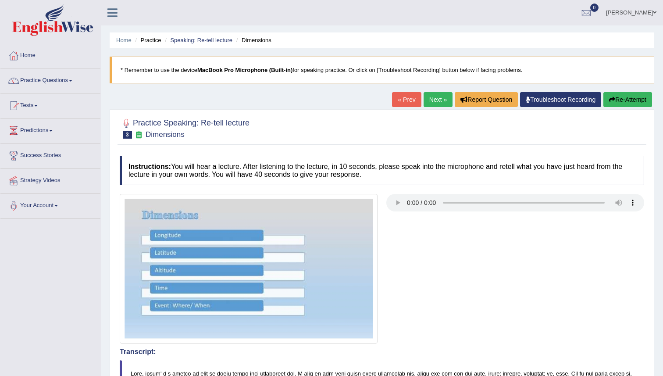
click at [428, 100] on link "Next »" at bounding box center [438, 99] width 29 height 15
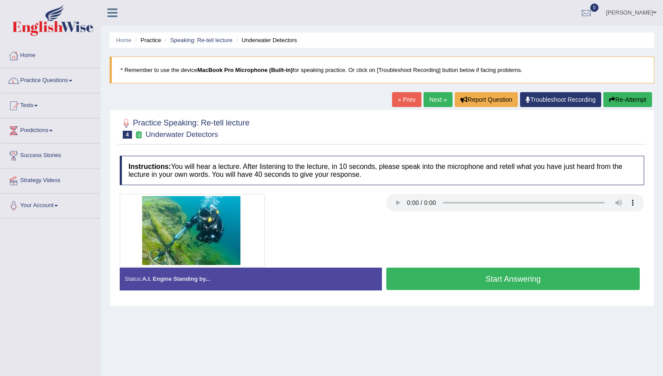
click at [429, 279] on button "Start Answering" at bounding box center [513, 279] width 254 height 22
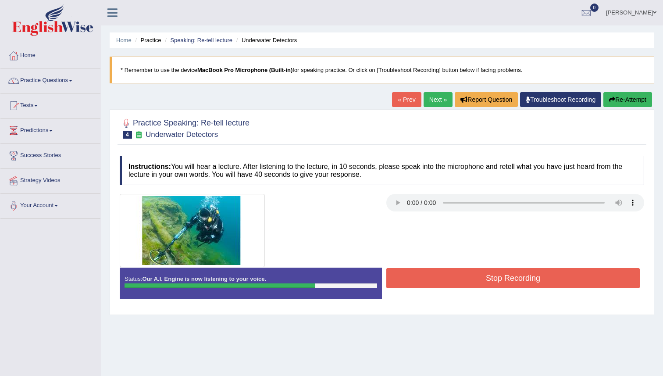
click at [429, 279] on button "Stop Recording" at bounding box center [513, 278] width 254 height 20
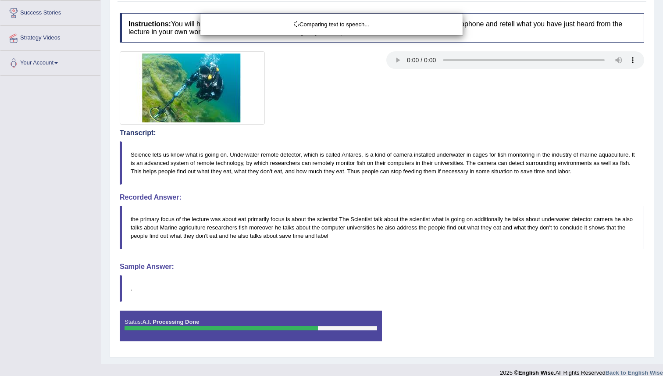
scroll to position [153, 0]
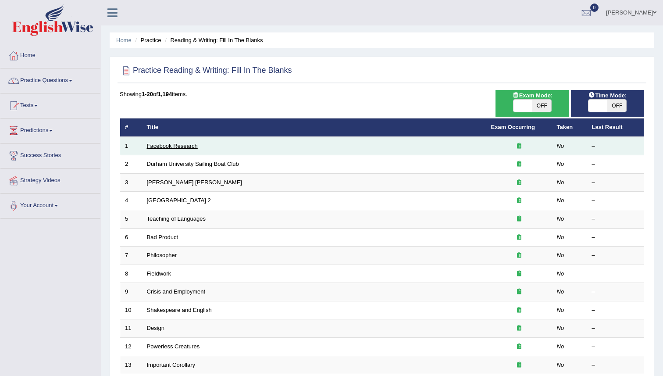
click at [169, 143] on link "Facebook Research" at bounding box center [172, 146] width 51 height 7
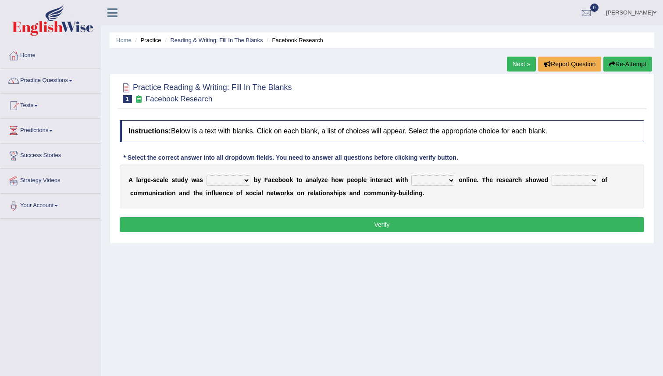
click at [247, 178] on select "surveyed had asked made" at bounding box center [229, 180] width 44 height 11
select select "surveyed"
click at [207, 175] on select "surveyed had asked made" at bounding box center [229, 180] width 44 height 11
click at [453, 179] on select "together all each other another" at bounding box center [433, 180] width 44 height 11
select select "each other"
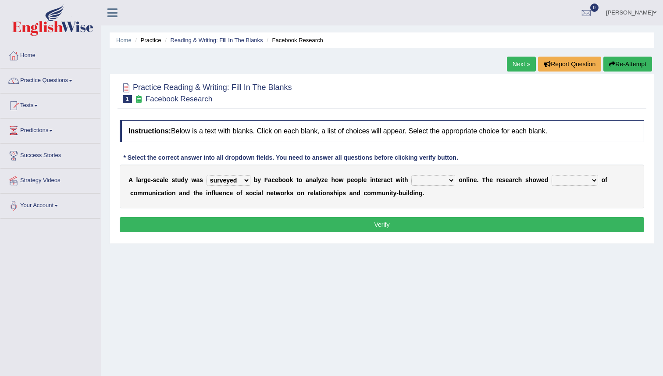
click at [412, 175] on select "together all each other another" at bounding box center [433, 180] width 44 height 11
click at [594, 181] on select "advantages standards fellowships patterns" at bounding box center [575, 180] width 46 height 11
select select "advantages"
click at [552, 175] on select "advantages standards fellowships patterns" at bounding box center [575, 180] width 46 height 11
click at [500, 220] on button "Verify" at bounding box center [382, 224] width 525 height 15
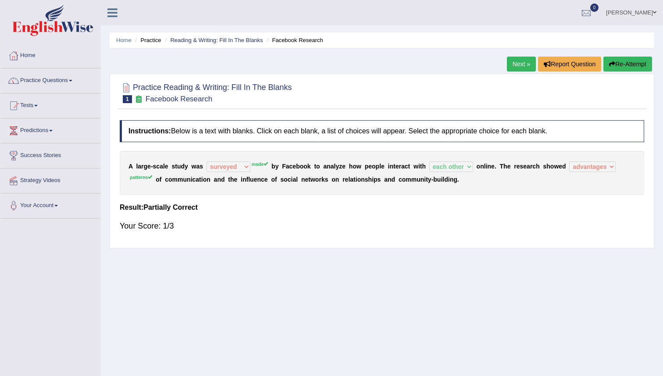
click at [509, 65] on link "Next »" at bounding box center [521, 64] width 29 height 15
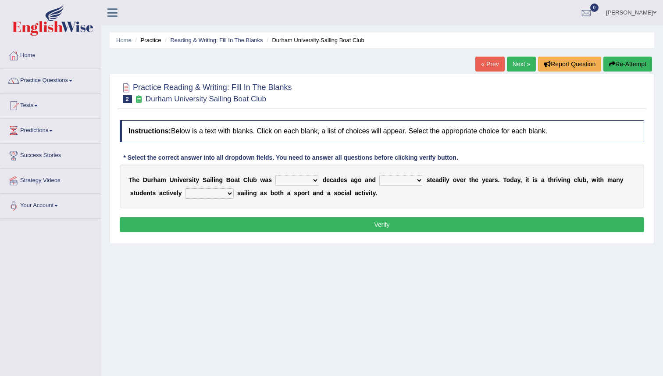
click at [317, 182] on select "found fund founded find" at bounding box center [297, 180] width 44 height 11
select select "founded"
click at [275, 175] on select "found fund founded find" at bounding box center [297, 180] width 44 height 11
click at [414, 181] on select "grow growing has grown grown" at bounding box center [401, 180] width 44 height 11
select select "has grown"
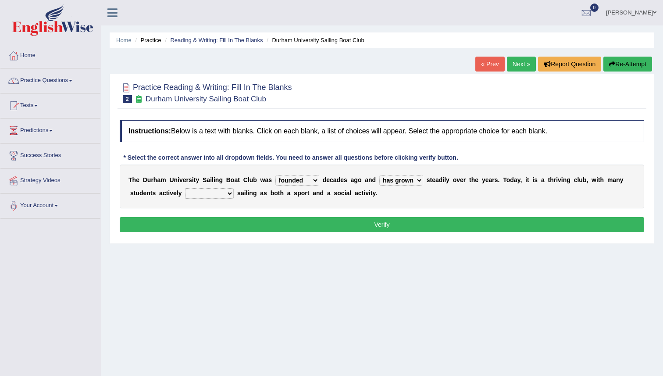
click at [379, 175] on select "grow growing has grown grown" at bounding box center [401, 180] width 44 height 11
click at [230, 192] on select "enjoy enjoyed are enjoying enjoying" at bounding box center [209, 193] width 49 height 11
select select "enjoying"
click at [185, 188] on select "enjoy enjoyed are enjoying enjoying" at bounding box center [209, 193] width 49 height 11
click at [256, 222] on button "Verify" at bounding box center [382, 224] width 525 height 15
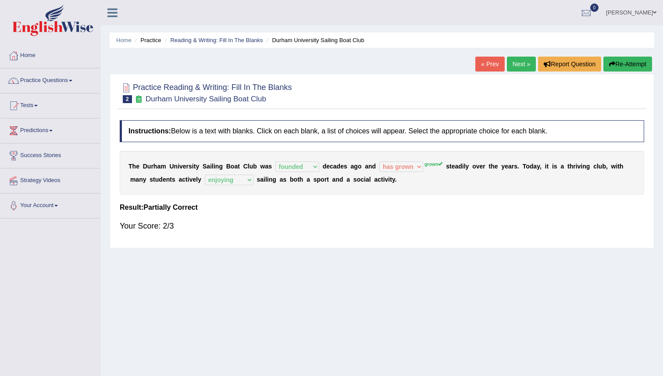
click at [520, 65] on link "Next »" at bounding box center [521, 64] width 29 height 15
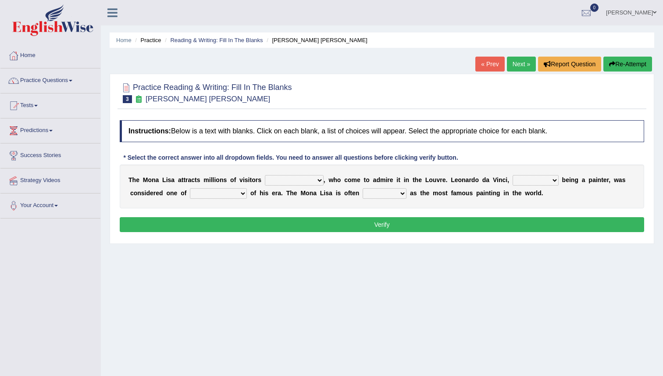
click at [318, 181] on select "around the year the all year all year round per year" at bounding box center [294, 180] width 59 height 11
select select "per year"
click at [265, 175] on select "around the year the all year all year round per year" at bounding box center [294, 180] width 59 height 11
click at [552, 180] on select "rather than as much as as well as as long as" at bounding box center [536, 180] width 46 height 11
select select "rather than"
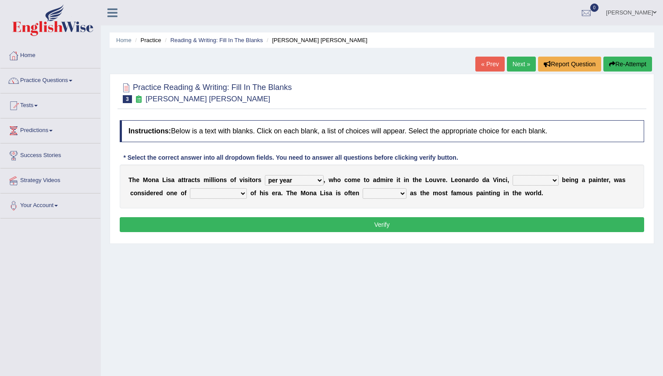
click at [513, 175] on select "rather than as much as as well as as long as" at bounding box center [536, 180] width 46 height 11
click at [245, 193] on select "better artists artist the better artist the best artists" at bounding box center [218, 193] width 57 height 11
select select "the best artists"
click at [190, 188] on select "better artists artist the better artist the best artists" at bounding box center [218, 193] width 57 height 11
click at [403, 193] on select "classified suggested predicted described" at bounding box center [385, 193] width 44 height 11
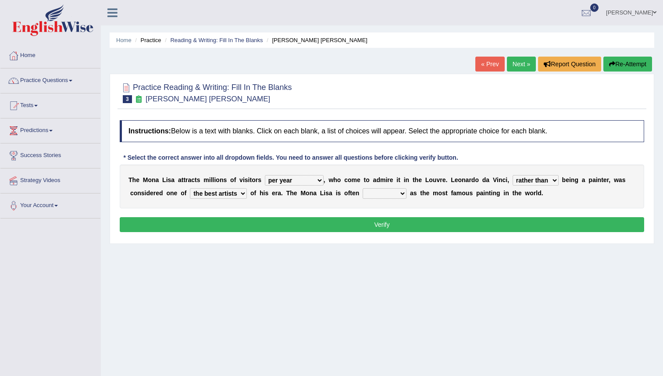
select select "predicted"
click at [363, 188] on select "classified suggested predicted described" at bounding box center [385, 193] width 44 height 11
click at [395, 225] on button "Verify" at bounding box center [382, 224] width 525 height 15
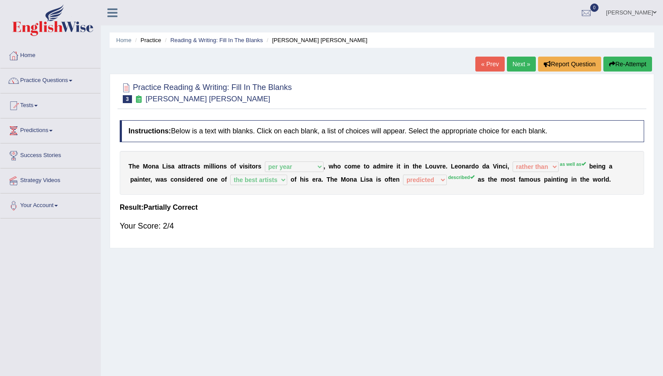
click at [516, 67] on link "Next »" at bounding box center [521, 64] width 29 height 15
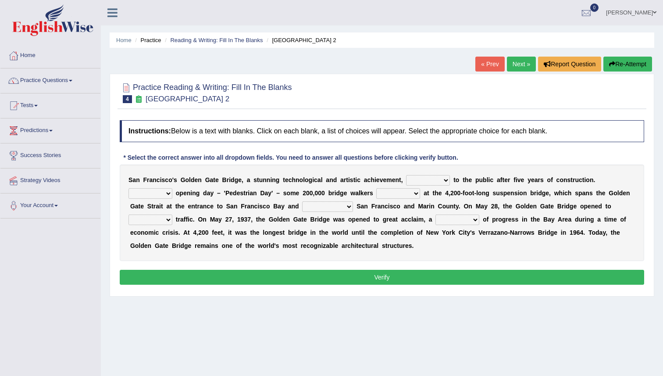
click at [445, 182] on select "opens closes appears equals" at bounding box center [428, 180] width 44 height 11
select select "opens"
click at [406, 175] on select "opens closes appears equals" at bounding box center [428, 180] width 44 height 11
click at [170, 192] on select "On During Since When" at bounding box center [151, 193] width 44 height 11
select select "Since"
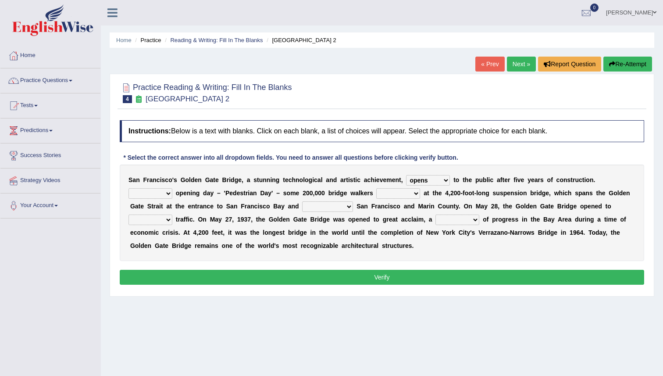
click at [129, 188] on select "On During Since When" at bounding box center [151, 193] width 44 height 11
click at [412, 195] on select "stationed looked marveled laughed" at bounding box center [398, 193] width 44 height 11
select select "stationed"
click at [376, 188] on select "stationed looked marveled laughed" at bounding box center [398, 193] width 44 height 11
click at [352, 207] on select "separates connects channels differentiates" at bounding box center [327, 206] width 51 height 11
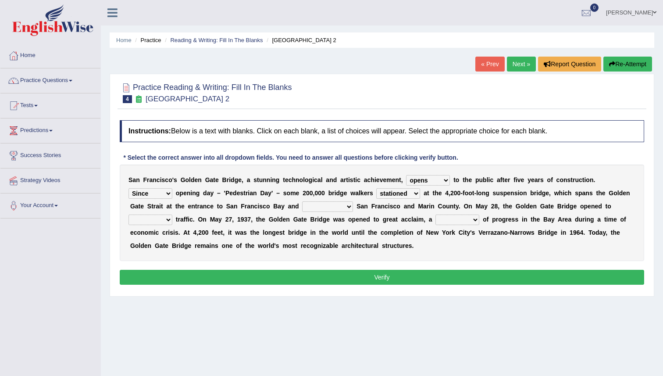
select select "connects"
click at [303, 201] on select "separates connects channels differentiates" at bounding box center [327, 206] width 51 height 11
click at [170, 220] on select "aquatic vehicular airborne watertight" at bounding box center [151, 220] width 44 height 11
select select "vehicular"
click at [129, 215] on select "aquatic vehicular airborne watertight" at bounding box center [151, 220] width 44 height 11
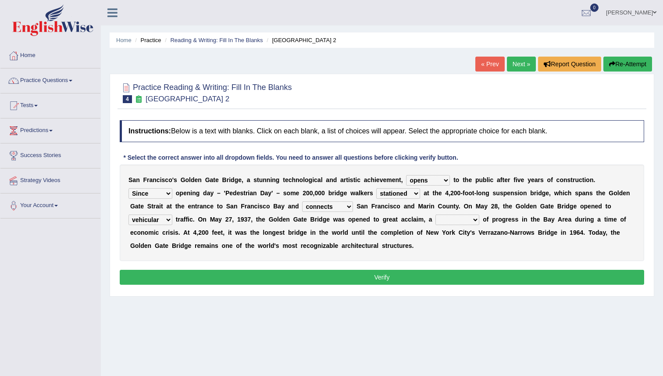
click at [475, 219] on select "denial symbol technique yield" at bounding box center [458, 220] width 44 height 11
select select "yield"
click at [437, 215] on select "denial symbol technique yield" at bounding box center [458, 220] width 44 height 11
click at [393, 280] on button "Verify" at bounding box center [382, 277] width 525 height 15
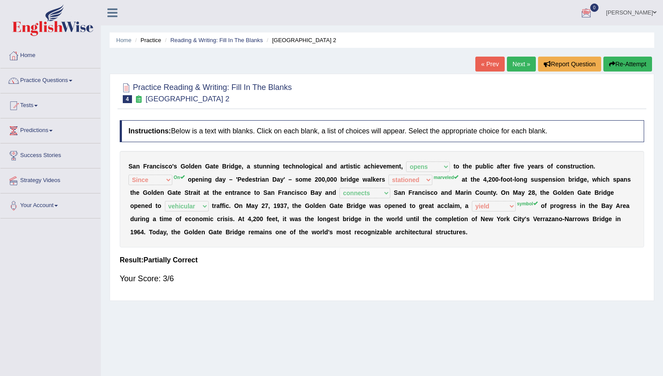
click at [519, 63] on link "Next »" at bounding box center [521, 64] width 29 height 15
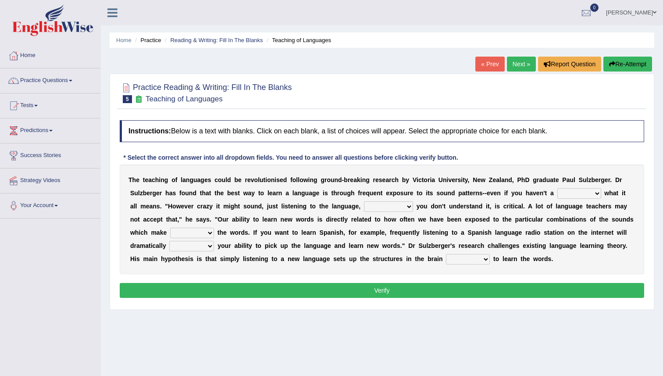
click at [599, 192] on select "dew claw clue due" at bounding box center [580, 193] width 44 height 11
select select "clue"
click at [558, 188] on select "dew claw clue due" at bounding box center [580, 193] width 44 height 11
click at [407, 206] on select "but also all together even though if so" at bounding box center [388, 206] width 49 height 11
select select "even though"
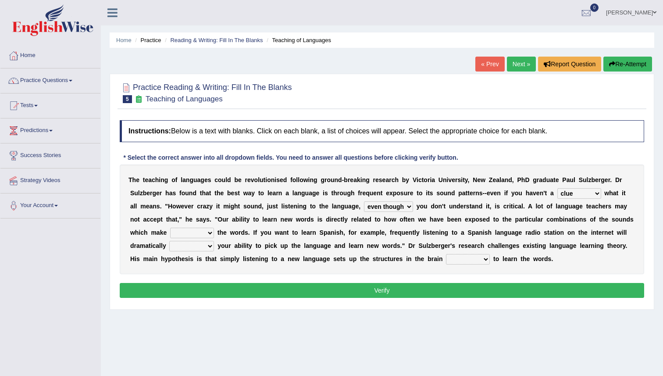
click at [364, 201] on select "but also all together even though if so" at bounding box center [388, 206] width 49 height 11
click at [210, 232] on select "down up of on" at bounding box center [192, 233] width 44 height 11
select select "down"
click at [170, 228] on select "down up of on" at bounding box center [192, 233] width 44 height 11
click at [211, 247] on select "evaluate exaggerate describe boost" at bounding box center [191, 246] width 45 height 11
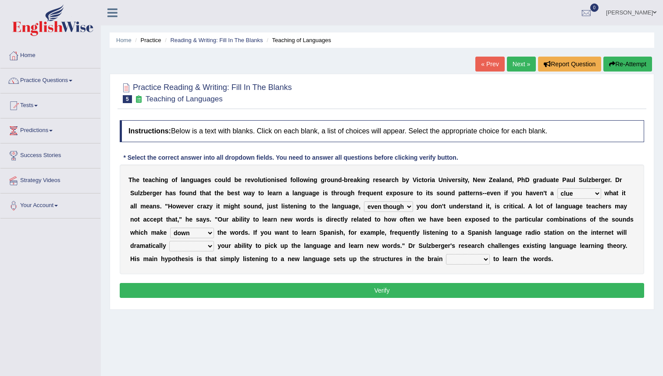
select select "exaggerate"
click at [169, 241] on select "evaluate exaggerate describe boost" at bounding box center [191, 246] width 45 height 11
click at [486, 260] on select "requiring required directed to require" at bounding box center [468, 259] width 44 height 11
select select "directed"
click at [446, 254] on select "requiring required directed to require" at bounding box center [468, 259] width 44 height 11
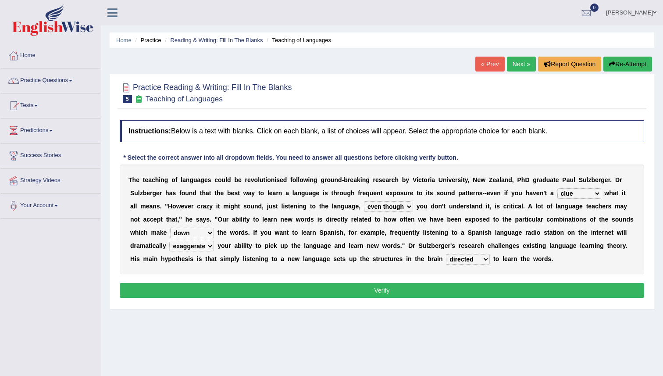
click at [472, 288] on button "Verify" at bounding box center [382, 290] width 525 height 15
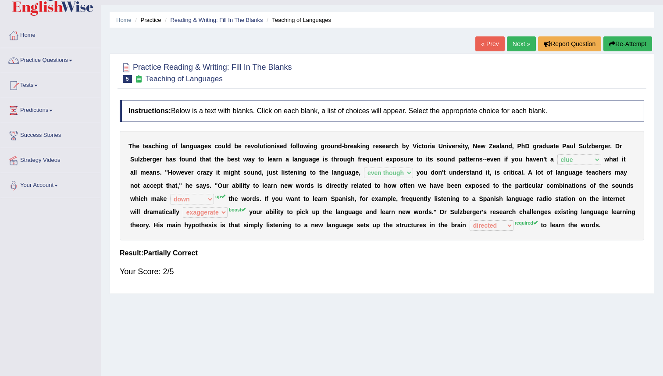
scroll to position [25, 0]
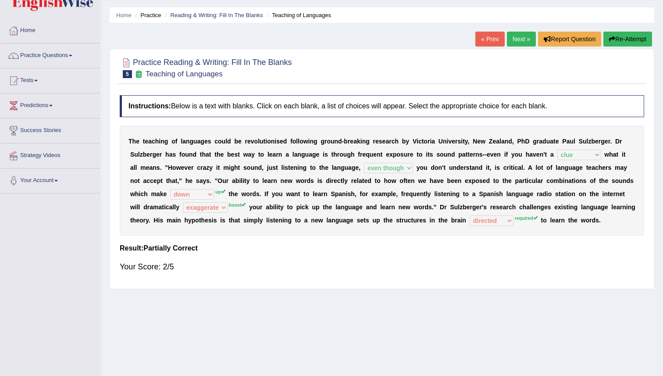
click at [514, 34] on link "Next »" at bounding box center [521, 39] width 29 height 15
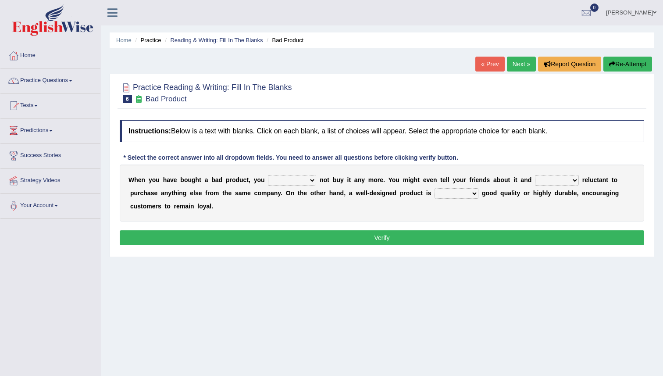
click at [313, 180] on select "would have should have should" at bounding box center [292, 180] width 48 height 11
select select "have"
click at [268, 175] on select "would have should have should" at bounding box center [292, 180] width 48 height 11
click at [569, 182] on select "is are be being" at bounding box center [557, 180] width 44 height 11
select select "being"
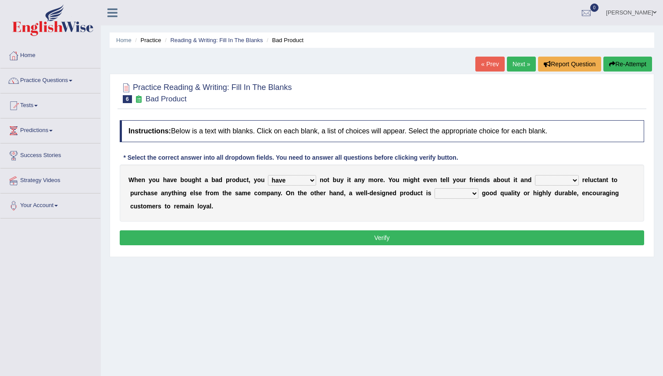
click at [535, 175] on select "is are be being" at bounding box center [557, 180] width 44 height 11
click at [473, 194] on select "both also neither either" at bounding box center [457, 193] width 44 height 11
select select "either"
click at [435, 188] on select "both also neither either" at bounding box center [457, 193] width 44 height 11
click at [461, 237] on button "Verify" at bounding box center [382, 237] width 525 height 15
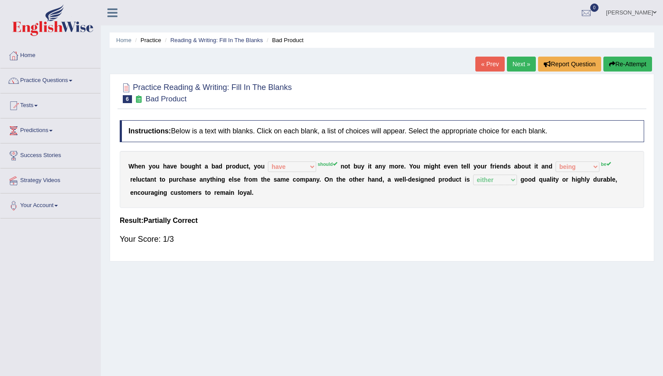
click at [522, 65] on link "Next »" at bounding box center [521, 64] width 29 height 15
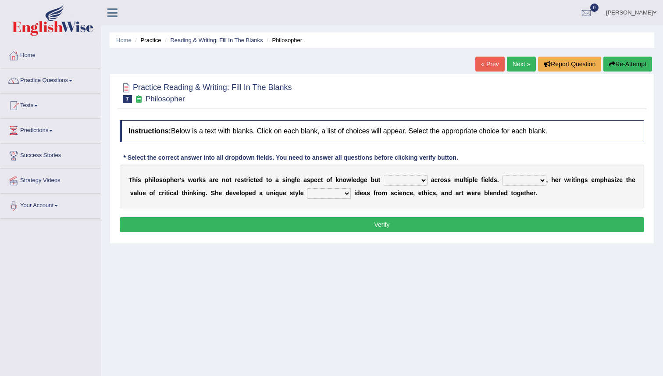
click at [422, 181] on select "constrain contain assemble extend" at bounding box center [406, 180] width 44 height 11
select select "contain"
click at [384, 175] on select "constrain contain assemble extend" at bounding box center [406, 180] width 44 height 11
click at [543, 180] on select "Rather So Moreover Likely" at bounding box center [525, 180] width 44 height 11
select select "Moreover"
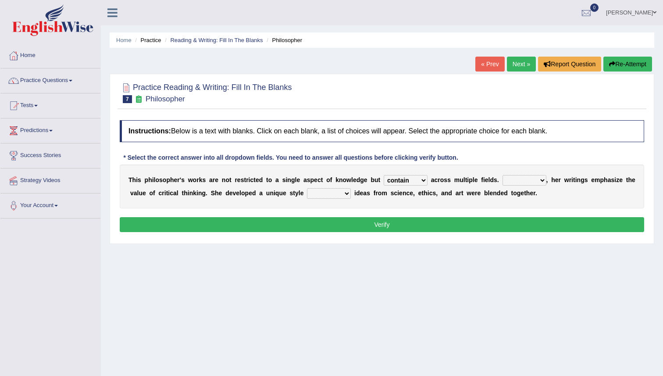
click at [503, 175] on select "Rather So Moreover Likely" at bounding box center [525, 180] width 44 height 11
click at [347, 192] on select "in that that which in which" at bounding box center [329, 193] width 44 height 11
select select "in that"
click at [307, 188] on select "in that that which in which" at bounding box center [329, 193] width 44 height 11
click at [344, 219] on button "Verify" at bounding box center [382, 224] width 525 height 15
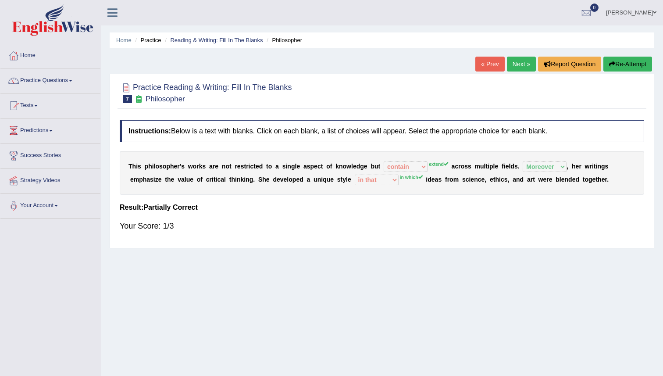
drag, startPoint x: 513, startPoint y: 166, endPoint x: 438, endPoint y: 174, distance: 75.4
click at [438, 174] on div "T h i s p h i l o s o p h e r ' s w o r k s a r e n o t r e s t r i c t e d t o…" at bounding box center [382, 173] width 525 height 44
click at [515, 65] on link "Next »" at bounding box center [521, 64] width 29 height 15
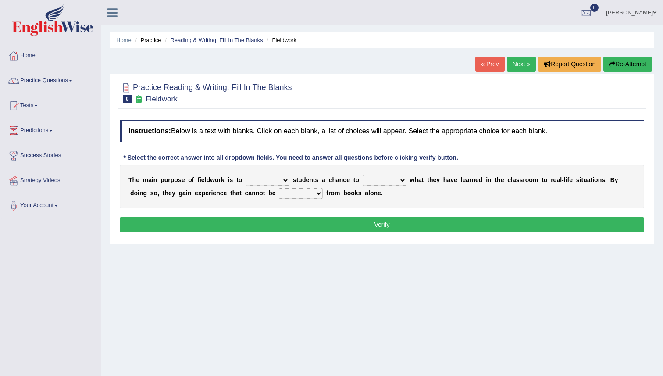
click at [282, 180] on select "resemble stow rave offer" at bounding box center [268, 180] width 44 height 11
select select "offer"
click at [246, 175] on select "resemble stow rave offer" at bounding box center [268, 180] width 44 height 11
click at [403, 180] on select "compare align apply dismount" at bounding box center [385, 180] width 44 height 11
select select "compare"
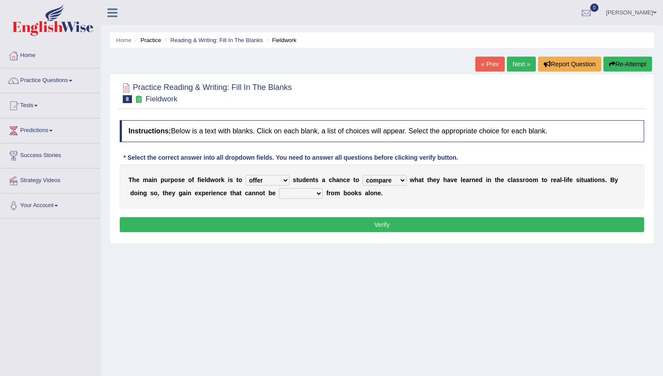
click at [363, 175] on select "compare align apply dismount" at bounding box center [385, 180] width 44 height 11
click at [318, 194] on select "originated prepared obtained touted" at bounding box center [301, 193] width 44 height 11
select select "originated"
click at [279, 188] on select "originated prepared obtained touted" at bounding box center [301, 193] width 44 height 11
click at [316, 222] on button "Verify" at bounding box center [382, 224] width 525 height 15
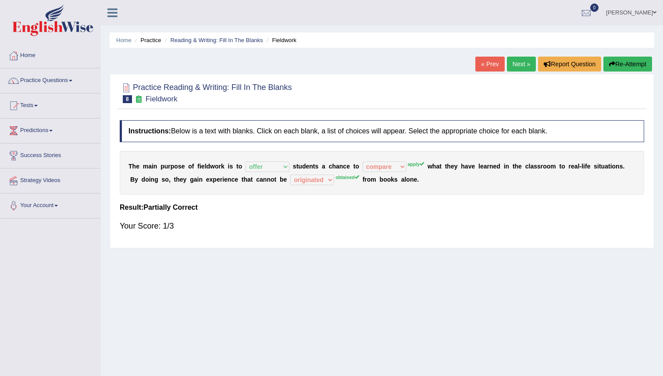
click at [612, 63] on icon "button" at bounding box center [612, 64] width 6 height 6
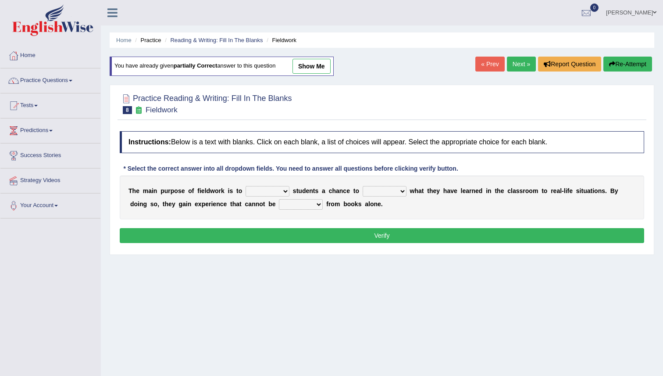
click at [284, 192] on select "resemble stow rave offer" at bounding box center [268, 191] width 44 height 11
select select "offer"
click at [246, 186] on select "resemble stow rave offer" at bounding box center [268, 191] width 44 height 11
click at [403, 190] on select "compare align apply dismount" at bounding box center [385, 191] width 44 height 11
select select "apply"
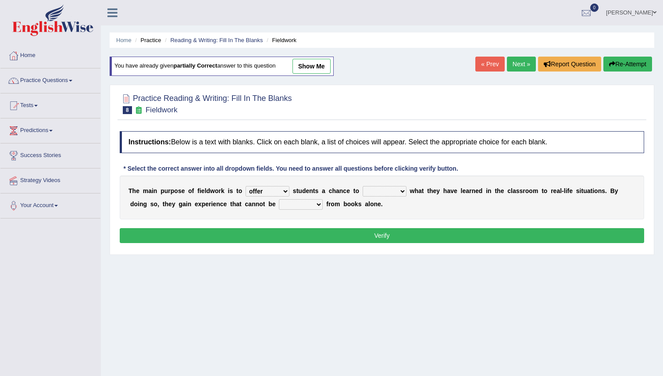
click at [363, 186] on select "compare align apply dismount" at bounding box center [385, 191] width 44 height 11
click at [319, 203] on select "originated prepared obtained touted" at bounding box center [301, 204] width 44 height 11
select select "originated"
click at [279, 199] on select "originated prepared obtained touted" at bounding box center [301, 204] width 44 height 11
click at [333, 233] on button "Verify" at bounding box center [382, 235] width 525 height 15
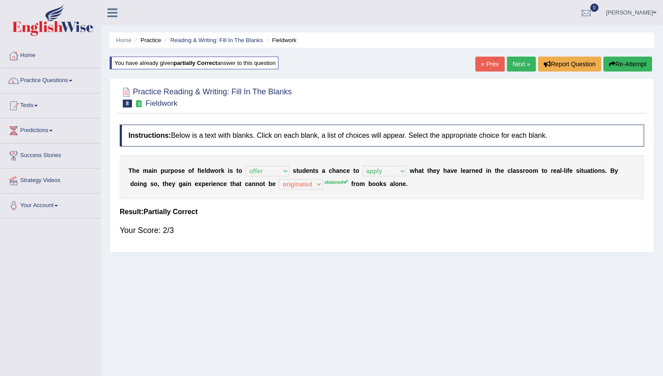
click at [515, 66] on link "Next »" at bounding box center [521, 64] width 29 height 15
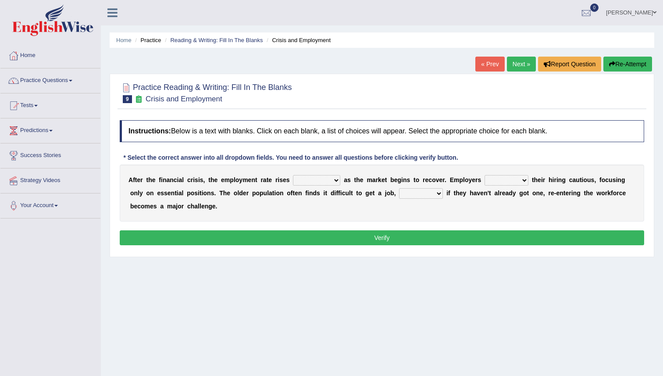
click at [337, 180] on select "normally conversely strenuously sharply" at bounding box center [316, 180] width 47 height 11
select select "strenuously"
click at [293, 175] on select "normally conversely strenuously sharply" at bounding box center [316, 180] width 47 height 11
click at [525, 181] on select "keeping kept keep are kept" at bounding box center [507, 180] width 44 height 11
select select "keep"
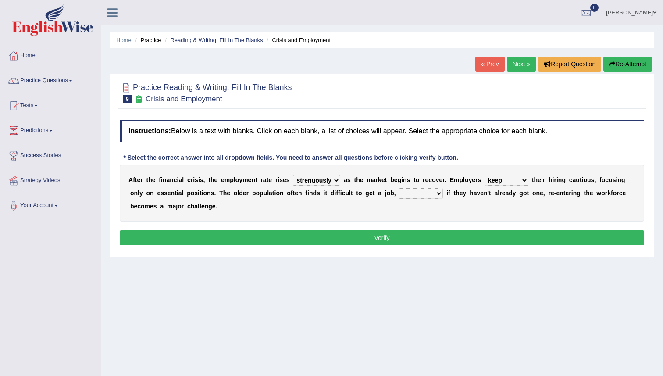
click at [485, 175] on select "keeping kept keep are kept" at bounding box center [507, 180] width 44 height 11
click at [437, 191] on select "although while then because" at bounding box center [421, 193] width 44 height 11
select select "because"
click at [399, 188] on select "although while then because" at bounding box center [421, 193] width 44 height 11
click at [422, 238] on button "Verify" at bounding box center [382, 237] width 525 height 15
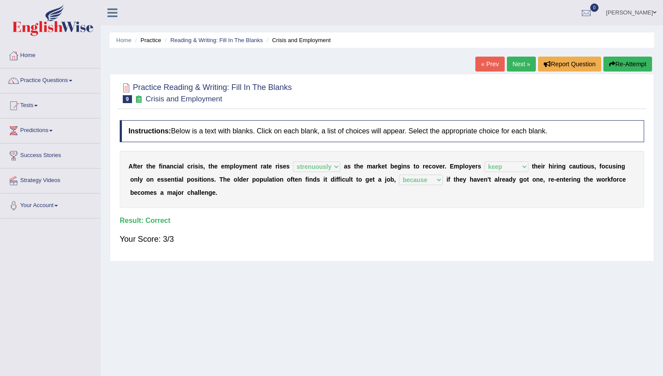
click at [511, 66] on link "Next »" at bounding box center [521, 64] width 29 height 15
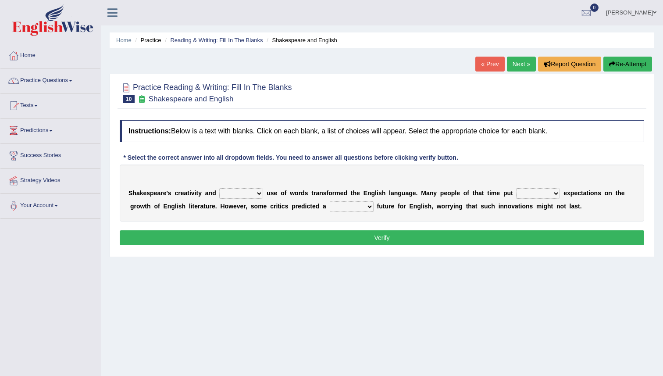
click at [260, 193] on select "idealized intensive fancied inventive" at bounding box center [241, 193] width 44 height 11
select select "intensive"
click at [219, 188] on select "idealized intensive fancied inventive" at bounding box center [241, 193] width 44 height 11
click at [557, 191] on select "wide much high more" at bounding box center [538, 193] width 44 height 11
click at [516, 188] on select "wide much high more" at bounding box center [538, 193] width 44 height 11
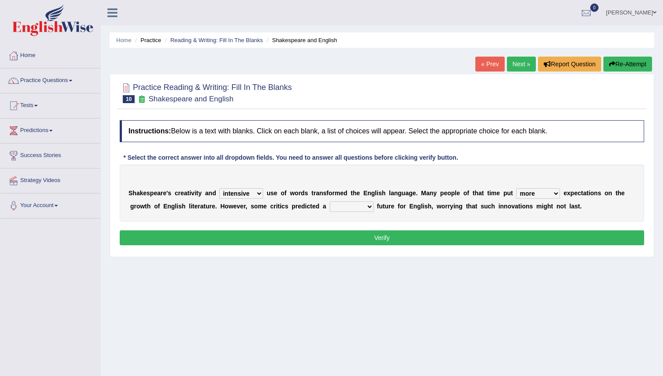
click at [555, 193] on select "wide much high more" at bounding box center [538, 193] width 44 height 11
select select "high"
click at [516, 188] on select "wide much high more" at bounding box center [538, 193] width 44 height 11
click at [369, 207] on select "monetary promising irresistible daunting" at bounding box center [352, 206] width 44 height 11
select select "irresistible"
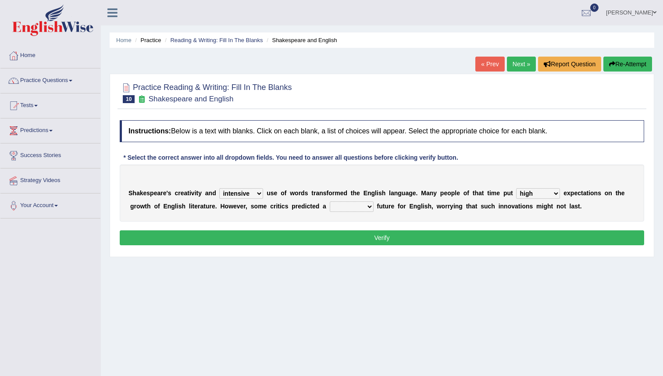
click at [330, 201] on select "monetary promising irresistible daunting" at bounding box center [352, 206] width 44 height 11
click at [365, 239] on button "Verify" at bounding box center [382, 237] width 525 height 15
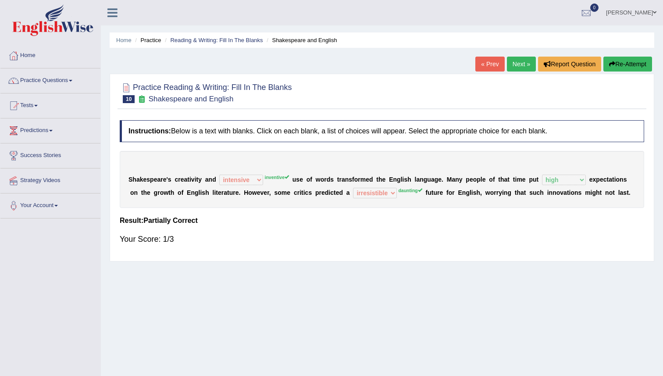
click at [518, 64] on link "Next »" at bounding box center [521, 64] width 29 height 15
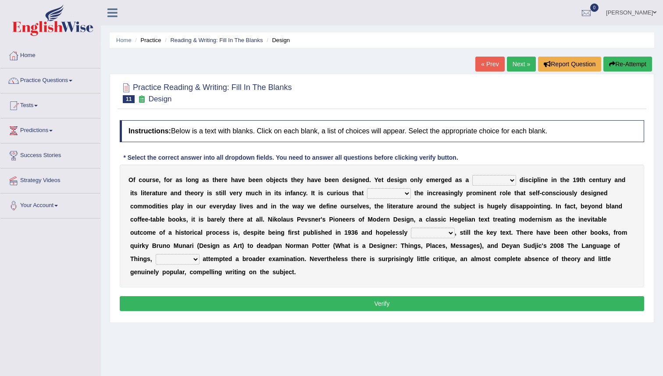
click at [511, 182] on select "bilateral ubiquitous foremost dedicated" at bounding box center [494, 180] width 44 height 11
select select "ubiquitous"
click at [472, 175] on select "bilateral ubiquitous foremost dedicated" at bounding box center [494, 180] width 44 height 11
click at [396, 192] on select "since despite within through" at bounding box center [389, 193] width 44 height 11
select select "despite"
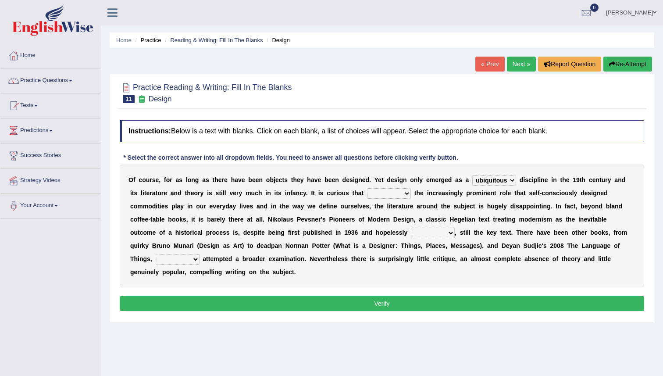
click at [367, 188] on select "since despite within through" at bounding box center [389, 193] width 44 height 11
click at [449, 231] on select "dates dating date dated" at bounding box center [433, 233] width 44 height 11
select select "dating"
click at [411, 228] on select "dates dating date dated" at bounding box center [433, 233] width 44 height 11
click at [195, 260] on select "which then however as" at bounding box center [178, 259] width 44 height 11
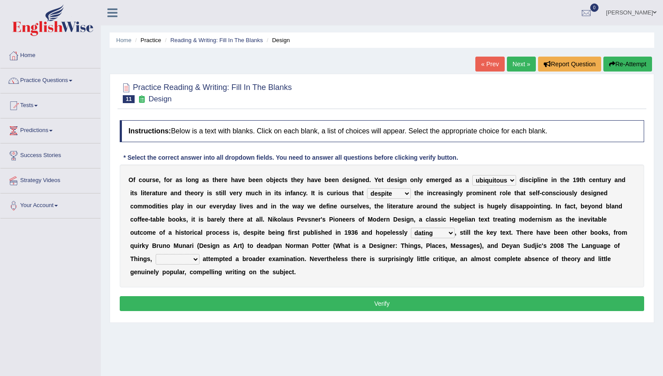
select select "as"
click at [156, 254] on select "which then however as" at bounding box center [178, 259] width 44 height 11
click at [201, 291] on div "Instructions: Below is a text with blanks. Click on each blank, a list of choic…" at bounding box center [382, 217] width 529 height 202
click at [202, 298] on button "Verify" at bounding box center [382, 303] width 525 height 15
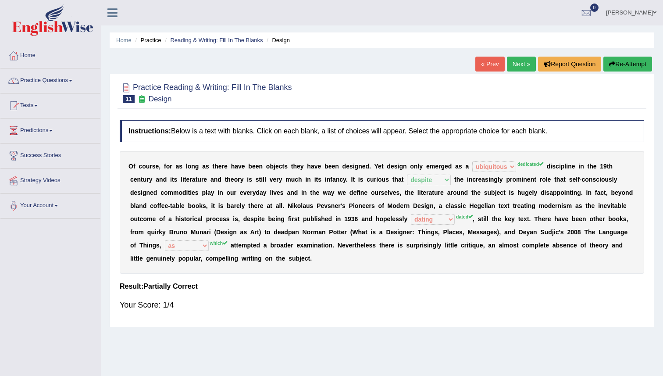
click at [408, 221] on div "O f c o u r s e , f o r a s l o n g a s t h e r e h a v e b e e n o b j e c t s…" at bounding box center [382, 212] width 525 height 123
click at [632, 61] on button "Re-Attempt" at bounding box center [628, 64] width 49 height 15
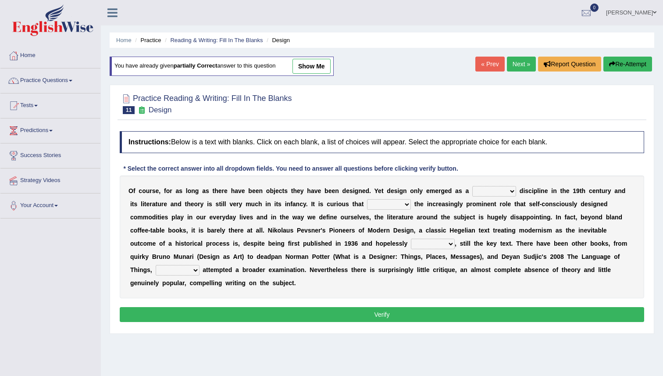
click at [511, 193] on select "bilateral ubiquitous foremost dedicated" at bounding box center [494, 191] width 44 height 11
select select "ubiquitous"
click at [472, 186] on select "bilateral ubiquitous foremost dedicated" at bounding box center [494, 191] width 44 height 11
click at [392, 203] on select "since despite within through" at bounding box center [389, 204] width 44 height 11
select select "despite"
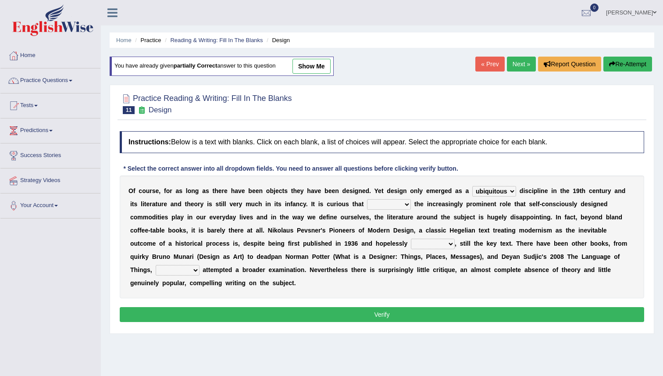
click at [367, 199] on select "since despite within through" at bounding box center [389, 204] width 44 height 11
click at [451, 245] on select "dates dating date dated" at bounding box center [433, 244] width 44 height 11
select select "dated"
click at [411, 239] on select "dates dating date dated" at bounding box center [433, 244] width 44 height 11
click at [193, 271] on select "which then however as" at bounding box center [178, 270] width 44 height 11
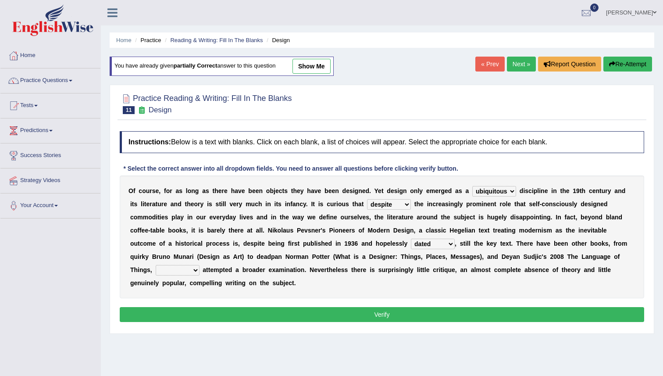
select select "which"
click at [156, 265] on select "which then however as" at bounding box center [178, 270] width 44 height 11
click at [223, 313] on button "Verify" at bounding box center [382, 314] width 525 height 15
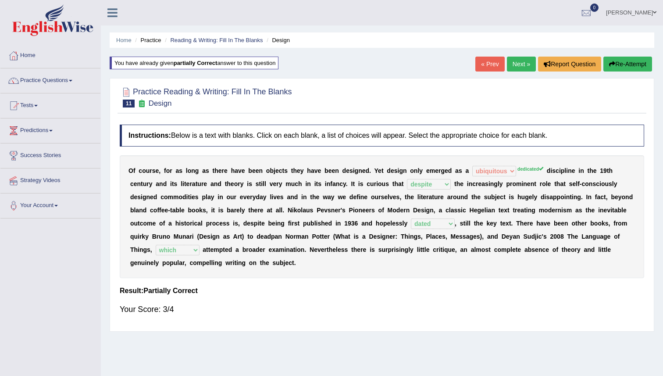
click at [517, 66] on link "Next »" at bounding box center [521, 64] width 29 height 15
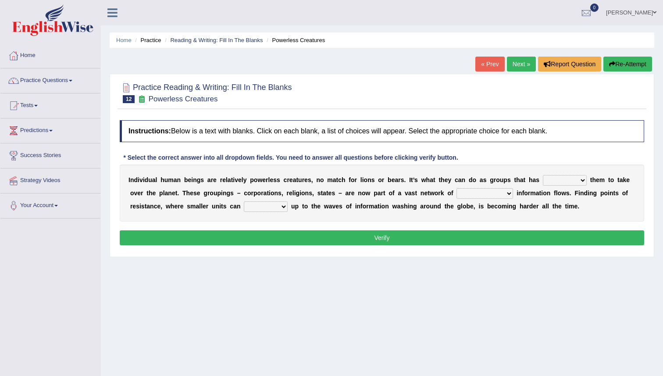
click at [581, 179] on select "enabled contended embodied conjured" at bounding box center [565, 180] width 44 height 11
select select "enabled"
click at [543, 175] on select "enabled contended embodied conjured" at bounding box center [565, 180] width 44 height 11
click at [508, 196] on select "interconnected overlapping fastened exploited" at bounding box center [485, 193] width 57 height 11
select select "interconnected"
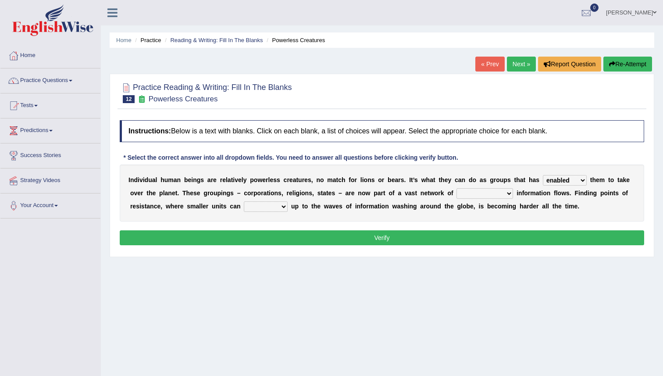
click at [457, 188] on select "interconnected overlapping fastened exploited" at bounding box center [485, 193] width 57 height 11
click at [285, 206] on select "stand raise hail pump" at bounding box center [266, 206] width 44 height 11
select select "hail"
click at [244, 201] on select "stand raise hail pump" at bounding box center [266, 206] width 44 height 11
click at [280, 236] on button "Verify" at bounding box center [382, 237] width 525 height 15
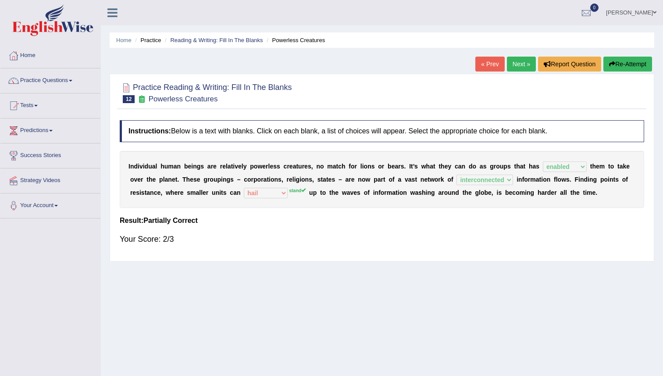
click at [516, 63] on link "Next »" at bounding box center [521, 64] width 29 height 15
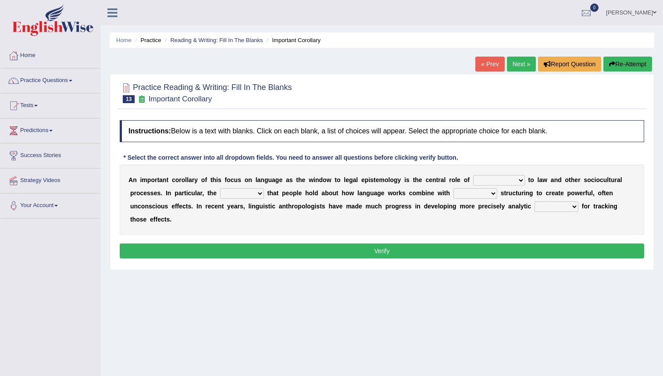
click at [521, 180] on select "discourse epoch dialect acquaintance" at bounding box center [499, 180] width 52 height 11
select select "acquaintance"
click at [473, 175] on select "discourse epoch dialect acquaintance" at bounding box center [499, 180] width 52 height 11
click at [260, 191] on select "deviation besmirch consent ideas" at bounding box center [242, 193] width 44 height 11
select select "ideas"
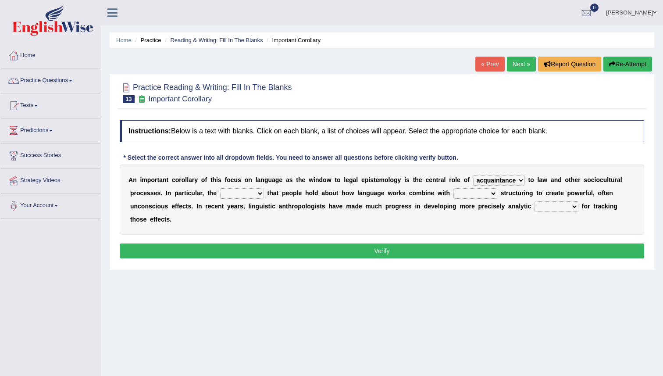
click at [220, 188] on select "deviation besmirch consent ideas" at bounding box center [242, 193] width 44 height 11
click at [494, 195] on select "mandatory linguistic legitimate customary" at bounding box center [476, 193] width 44 height 11
select select "linguistic"
click at [454, 188] on select "mandatory linguistic legitimate customary" at bounding box center [476, 193] width 44 height 11
click at [570, 206] on select "tools appetite albums stroke" at bounding box center [557, 206] width 44 height 11
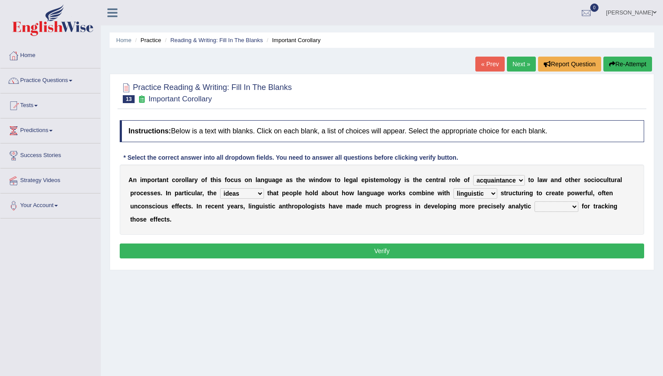
select select "tools"
click at [535, 201] on select "tools appetite albums stroke" at bounding box center [557, 206] width 44 height 11
click at [547, 250] on button "Verify" at bounding box center [382, 250] width 525 height 15
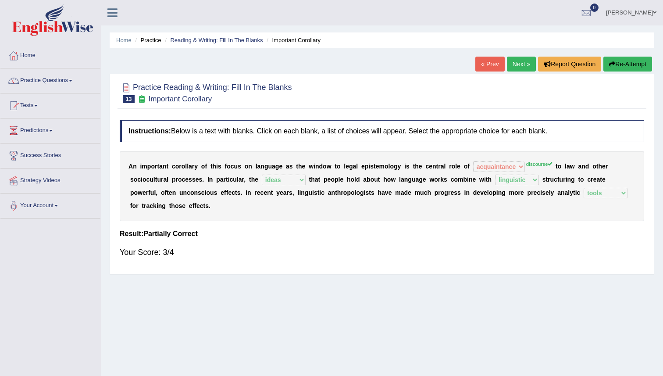
drag, startPoint x: 547, startPoint y: 250, endPoint x: 564, endPoint y: 262, distance: 21.1
click at [564, 262] on div "Your Score: 3/4" at bounding box center [382, 252] width 525 height 21
click at [508, 63] on link "Next »" at bounding box center [521, 64] width 29 height 15
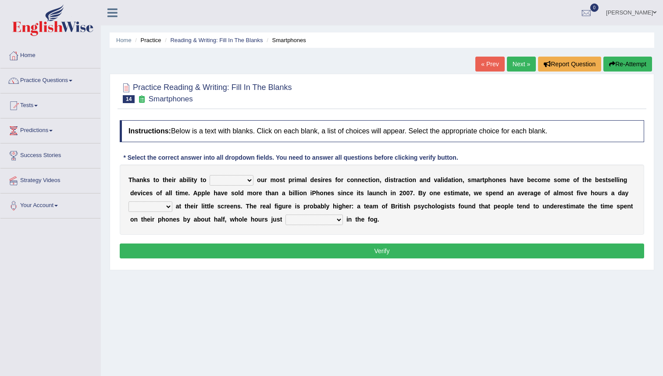
click at [250, 178] on select "hijack describe sharpen conserve" at bounding box center [232, 180] width 44 height 11
click at [210, 175] on select "hijack describe sharpen conserve" at bounding box center [232, 180] width 44 height 11
click at [247, 180] on select "hijack describe sharpen conserve" at bounding box center [232, 180] width 44 height 11
select select "describe"
click at [210, 175] on select "hijack describe sharpen conserve" at bounding box center [232, 180] width 44 height 11
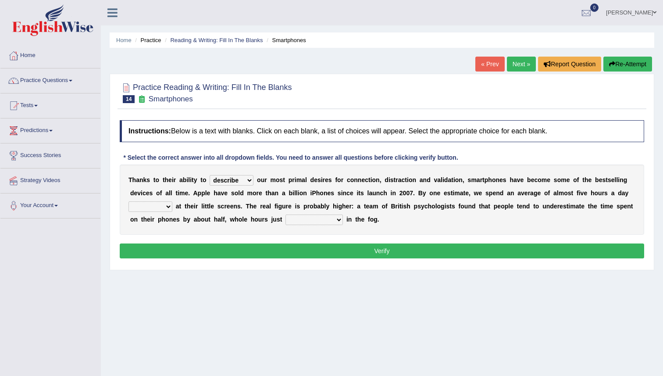
click at [170, 206] on select "watching waggling snoring staring" at bounding box center [151, 206] width 44 height 11
select select "watching"
click at [129, 201] on select "watching waggling snoring staring" at bounding box center [151, 206] width 44 height 11
click at [340, 218] on select "has evaporated evaporating evaporate evaporates" at bounding box center [314, 220] width 57 height 11
select select "has evaporated"
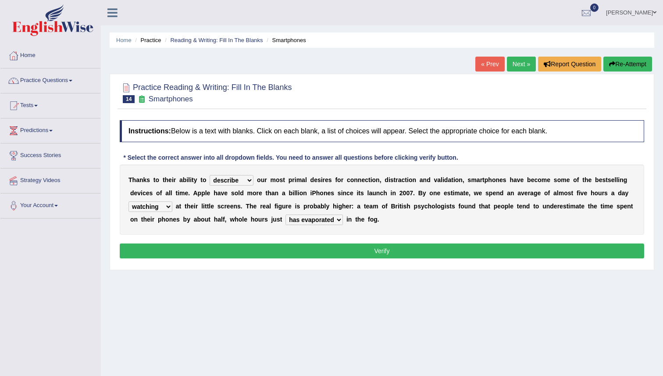
click at [286, 215] on select "has evaporated evaporating evaporate evaporates" at bounding box center [314, 220] width 57 height 11
click at [340, 253] on button "Verify" at bounding box center [382, 250] width 525 height 15
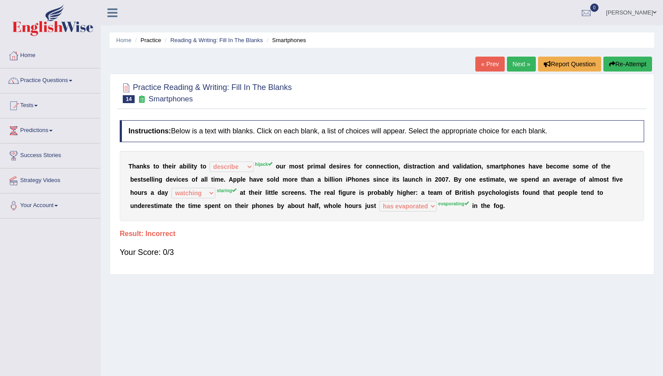
click at [634, 63] on button "Re-Attempt" at bounding box center [628, 64] width 49 height 15
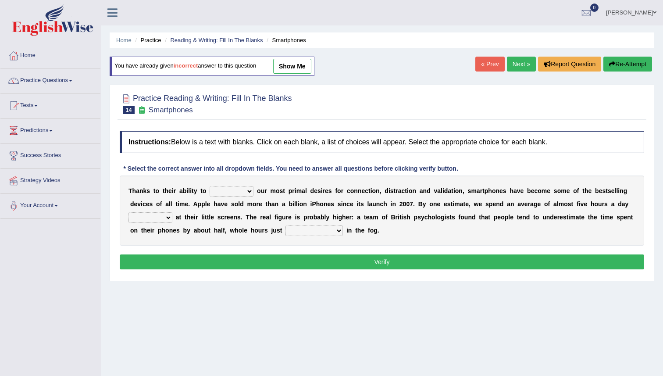
click at [244, 190] on select "hijack describe sharpen conserve" at bounding box center [232, 191] width 44 height 11
select select "hijack"
click at [210, 186] on select "hijack describe sharpen conserve" at bounding box center [232, 191] width 44 height 11
click at [161, 219] on select "watching waggling snoring staring" at bounding box center [151, 217] width 44 height 11
select select "staring"
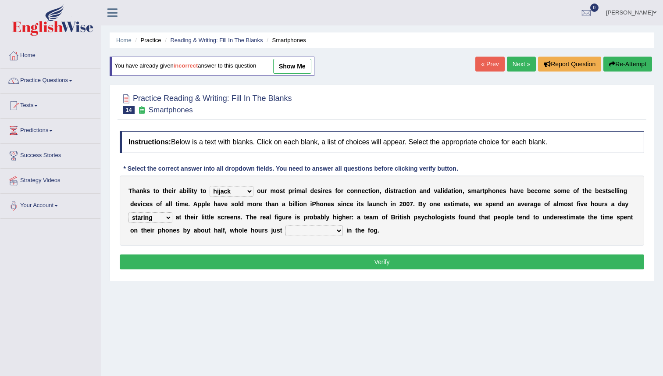
click at [129, 212] on select "watching waggling snoring staring" at bounding box center [151, 217] width 44 height 11
click at [336, 230] on select "has evaporated evaporating evaporate evaporates" at bounding box center [314, 230] width 57 height 11
select select "evaporating"
click at [286, 225] on select "has evaporated evaporating evaporate evaporates" at bounding box center [314, 230] width 57 height 11
click at [340, 230] on select "has evaporated evaporating evaporate evaporates" at bounding box center [314, 230] width 57 height 11
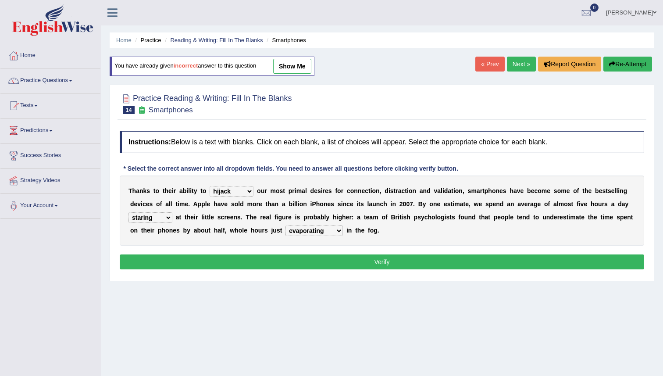
click at [359, 261] on button "Verify" at bounding box center [382, 261] width 525 height 15
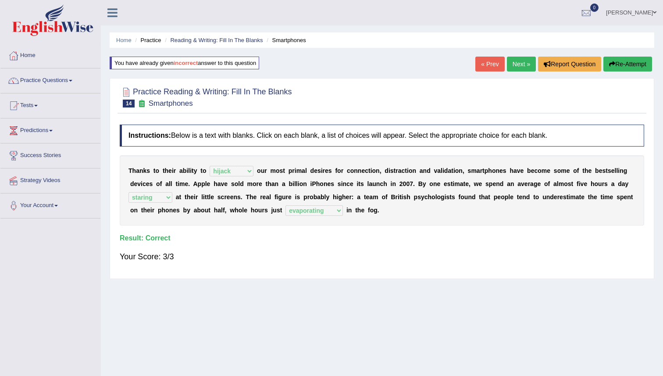
click at [516, 68] on link "Next »" at bounding box center [521, 64] width 29 height 15
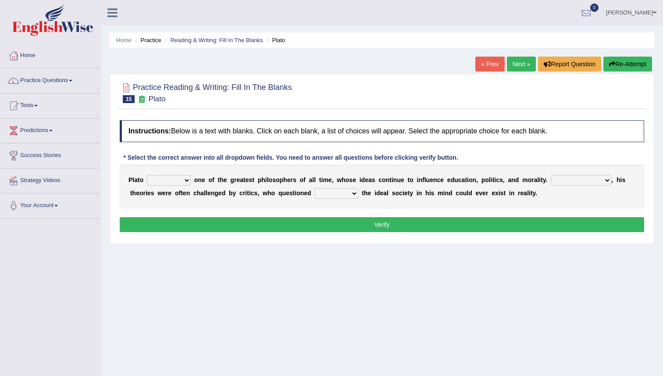
click at [191, 181] on b at bounding box center [193, 179] width 4 height 7
click at [186, 180] on select "keeps comes claims remains" at bounding box center [169, 180] width 44 height 11
select select "remains"
click at [147, 175] on select "keeps comes claims remains" at bounding box center [169, 180] width 44 height 11
click at [606, 180] on select "Notwithstanding So However Whatever" at bounding box center [581, 180] width 61 height 11
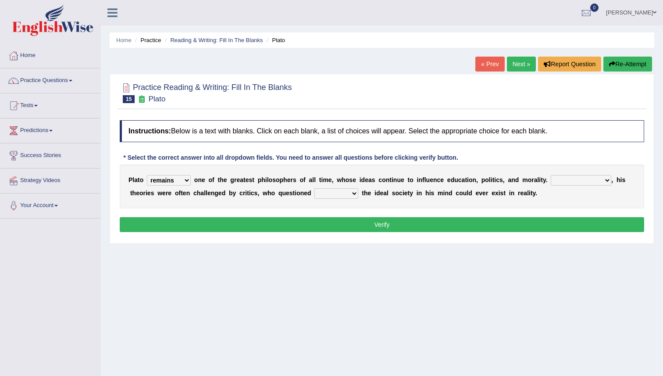
select select "However"
click at [551, 175] on select "Notwithstanding So However Whatever" at bounding box center [581, 180] width 61 height 11
click at [354, 193] on select "which what that whether" at bounding box center [337, 193] width 44 height 11
select select "whether"
click at [315, 188] on select "which what that whether" at bounding box center [337, 193] width 44 height 11
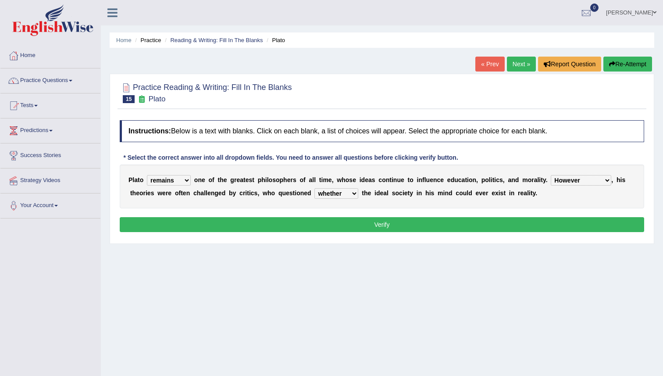
click at [350, 219] on button "Verify" at bounding box center [382, 224] width 525 height 15
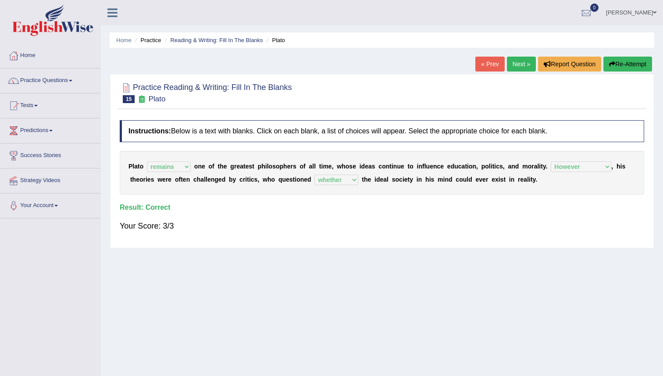
click at [510, 64] on link "Next »" at bounding box center [521, 64] width 29 height 15
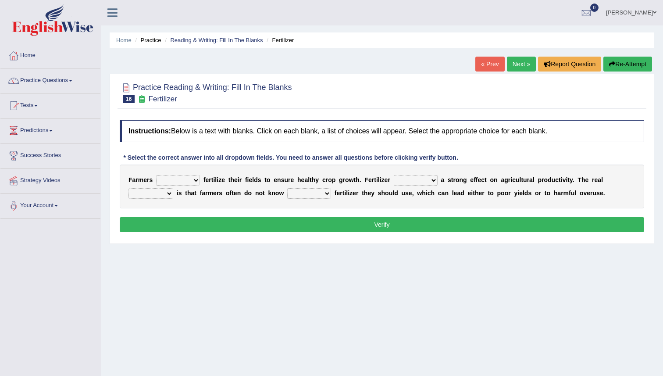
click at [198, 179] on select "must should need can" at bounding box center [178, 180] width 44 height 11
select select "should"
click at [156, 175] on select "must should need can" at bounding box center [178, 180] width 44 height 11
click at [434, 178] on select "has had have having" at bounding box center [416, 180] width 44 height 11
select select "has"
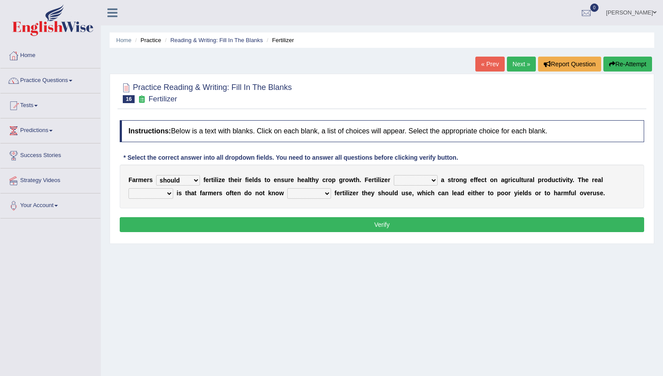
click at [394, 175] on select "has had have having" at bounding box center [416, 180] width 44 height 11
click at [169, 191] on select "problem question conclusion answer" at bounding box center [151, 193] width 45 height 11
select select "problem"
click at [129, 188] on select "problem question conclusion answer" at bounding box center [151, 193] width 45 height 11
click at [327, 193] on select "how much how many however so much" at bounding box center [309, 193] width 44 height 11
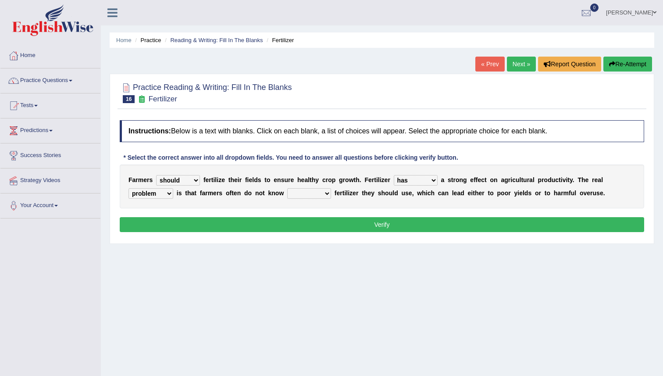
select select "how much"
click at [287, 188] on select "how much how many however so much" at bounding box center [309, 193] width 44 height 11
click at [325, 225] on button "Verify" at bounding box center [382, 224] width 525 height 15
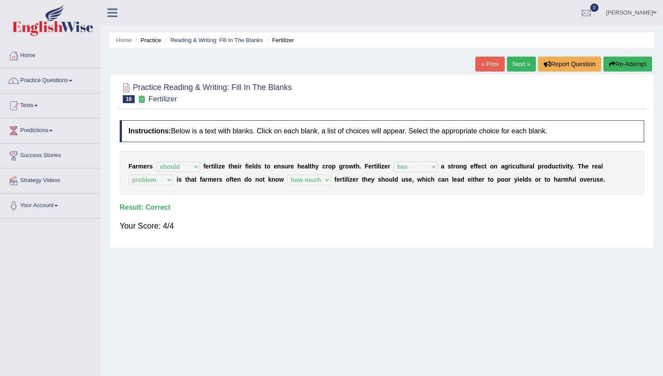
click at [519, 59] on link "Next »" at bounding box center [521, 64] width 29 height 15
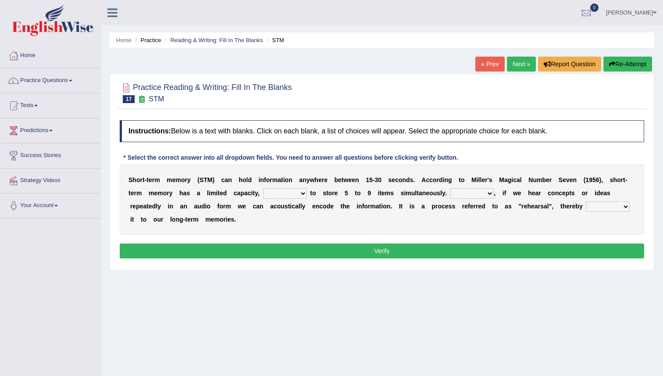
click at [301, 191] on select "being able is able be able unable" at bounding box center [285, 193] width 44 height 11
select select "unable"
click at [263, 188] on select "being able is able be able unable" at bounding box center [285, 193] width 44 height 11
click at [491, 193] on select "However So Moreover Therefore" at bounding box center [472, 193] width 44 height 11
select select "However"
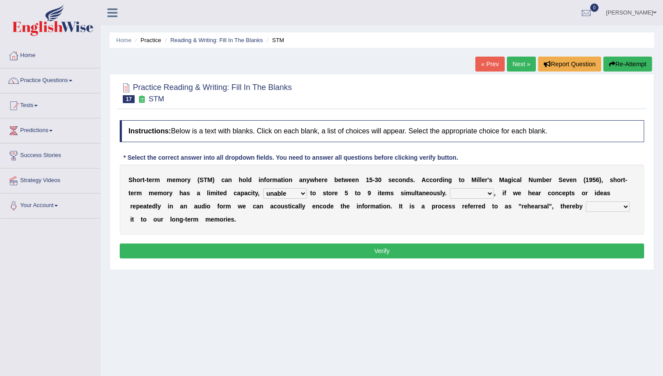
click at [450, 188] on select "However So Moreover Therefore" at bounding box center [472, 193] width 44 height 11
click at [623, 205] on select "commit commits commiting commited" at bounding box center [608, 206] width 44 height 11
select select "commiting"
click at [586, 201] on select "commit commits commiting commited" at bounding box center [608, 206] width 44 height 11
click at [570, 249] on button "Verify" at bounding box center [382, 250] width 525 height 15
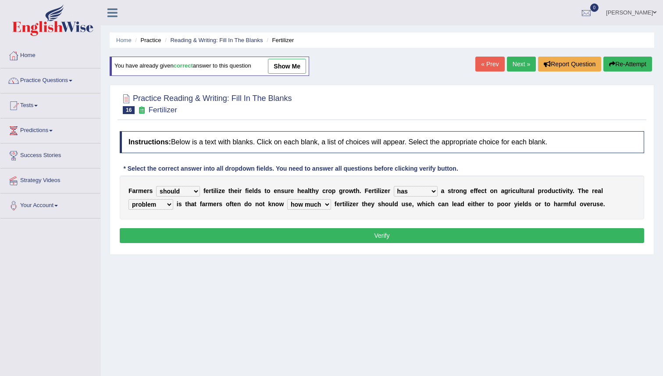
select select "should"
select select "has"
select select "problem"
select select "how much"
